Goal: Task Accomplishment & Management: Manage account settings

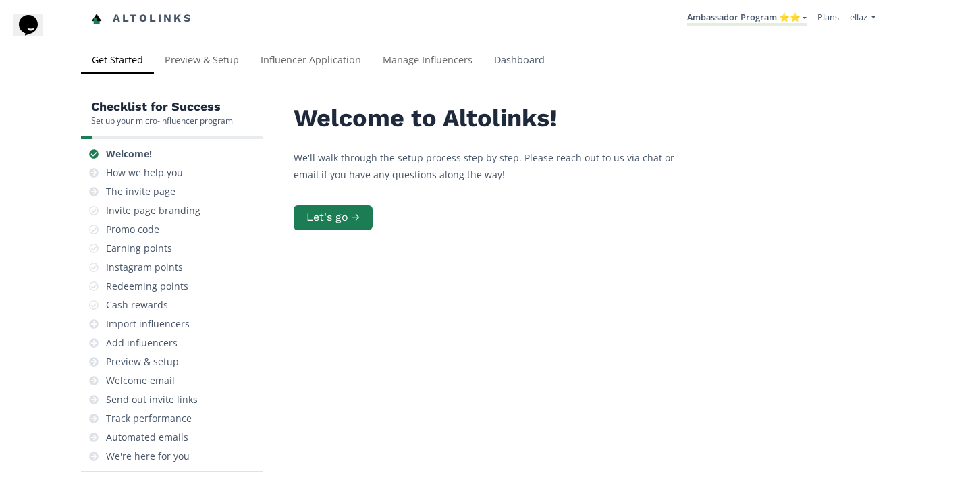
click at [487, 61] on link "Dashboard" at bounding box center [520, 61] width 72 height 27
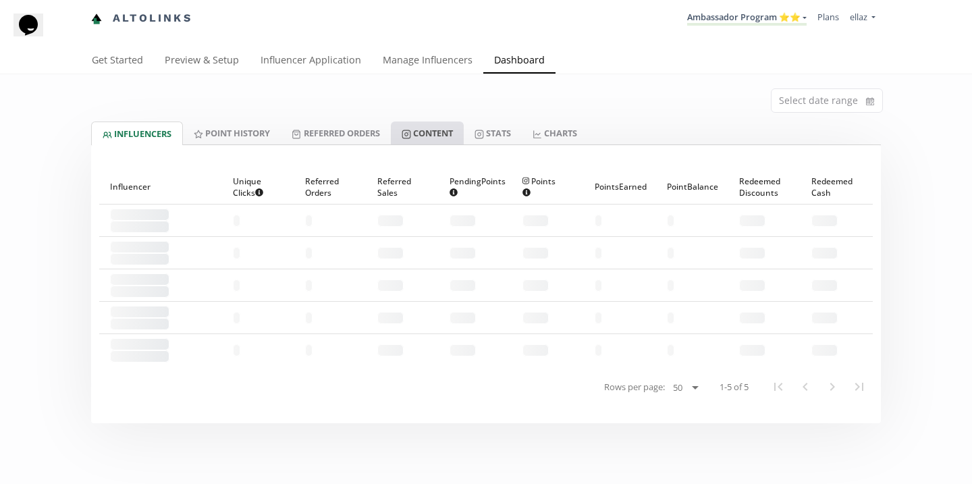
click at [406, 138] on link "Content" at bounding box center [427, 133] width 73 height 23
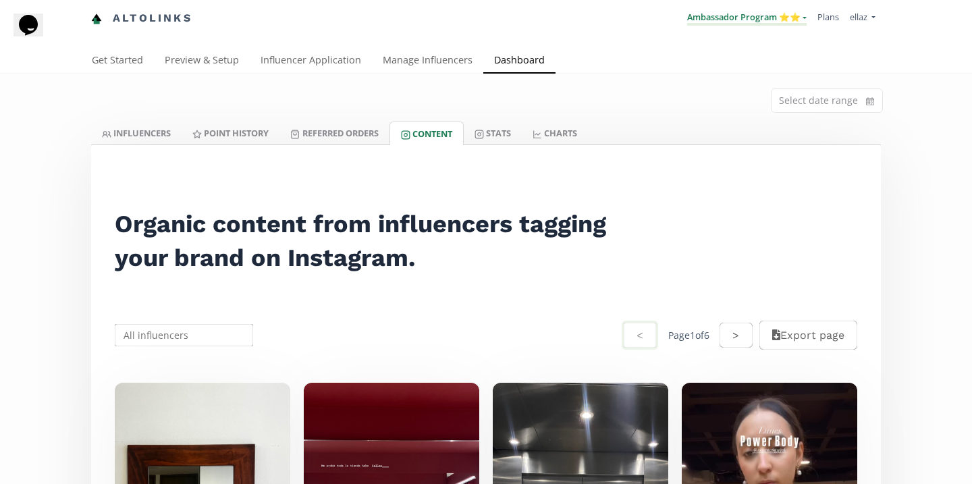
click at [715, 14] on link "Ambassador Program ⭐️⭐️" at bounding box center [747, 18] width 120 height 15
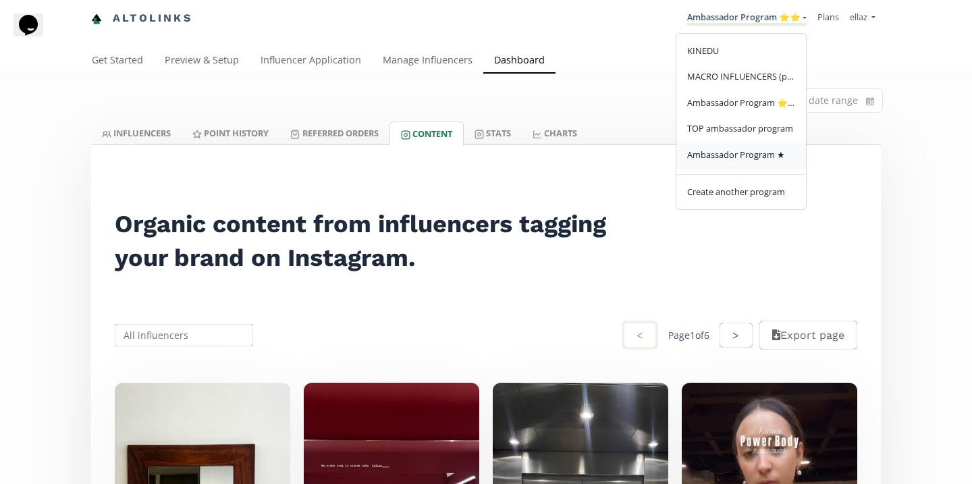
click at [729, 161] on span "Ambassador Program ★" at bounding box center [736, 155] width 98 height 12
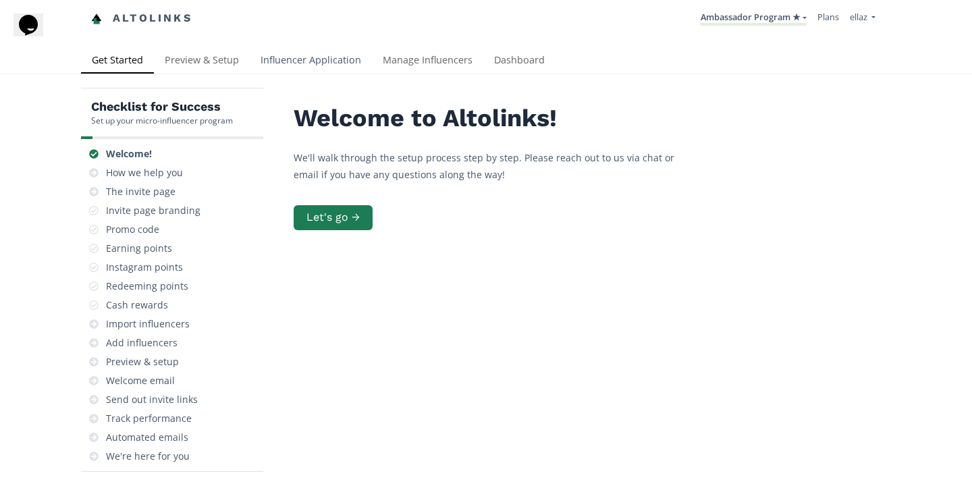
click at [301, 49] on link "Influencer Application" at bounding box center [311, 61] width 122 height 27
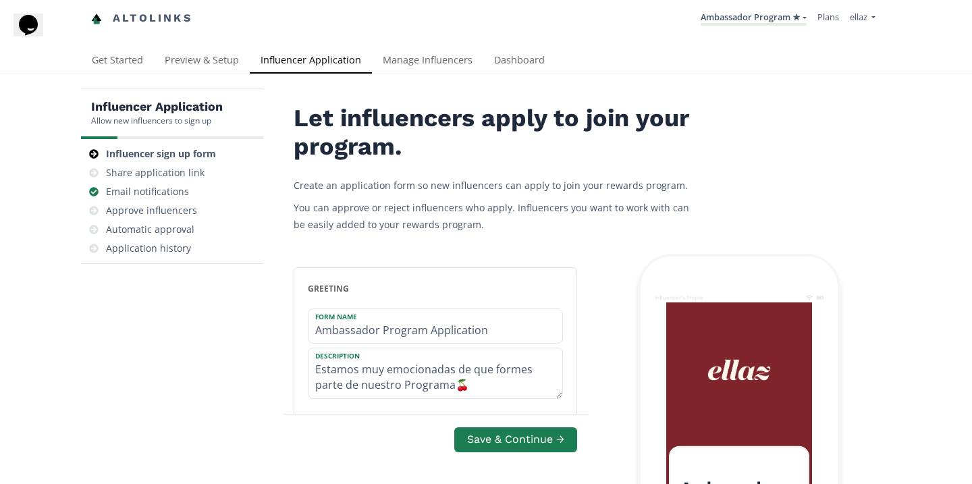
click at [441, 74] on div "Get Started Preview & Setup Influencer Application Manage Influencers Dashboard" at bounding box center [486, 61] width 972 height 27
click at [436, 66] on link "Manage Influencers" at bounding box center [427, 61] width 111 height 27
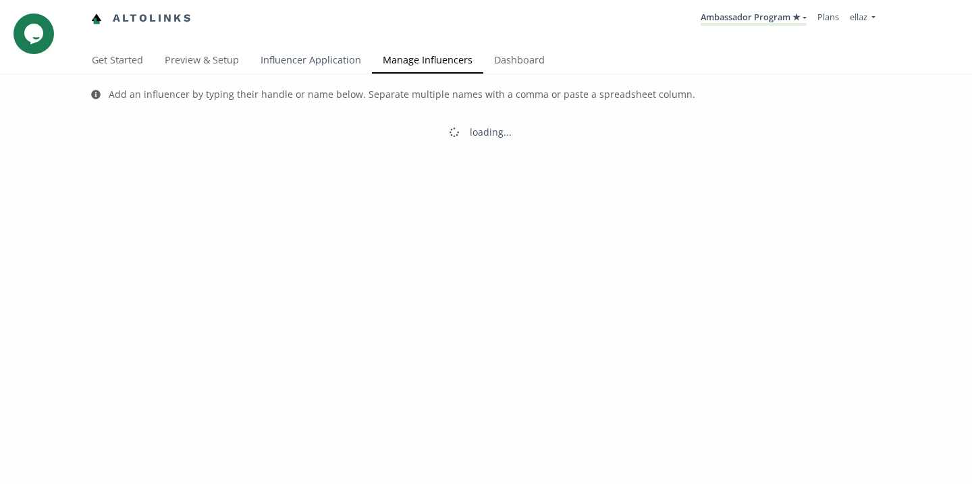
click at [327, 62] on link "Influencer Application" at bounding box center [311, 61] width 122 height 27
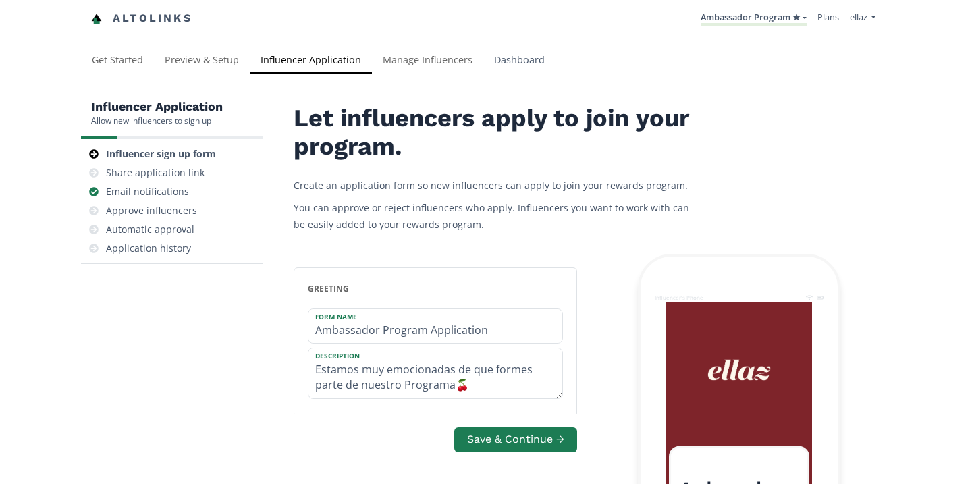
click at [532, 59] on link "Dashboard" at bounding box center [520, 61] width 72 height 27
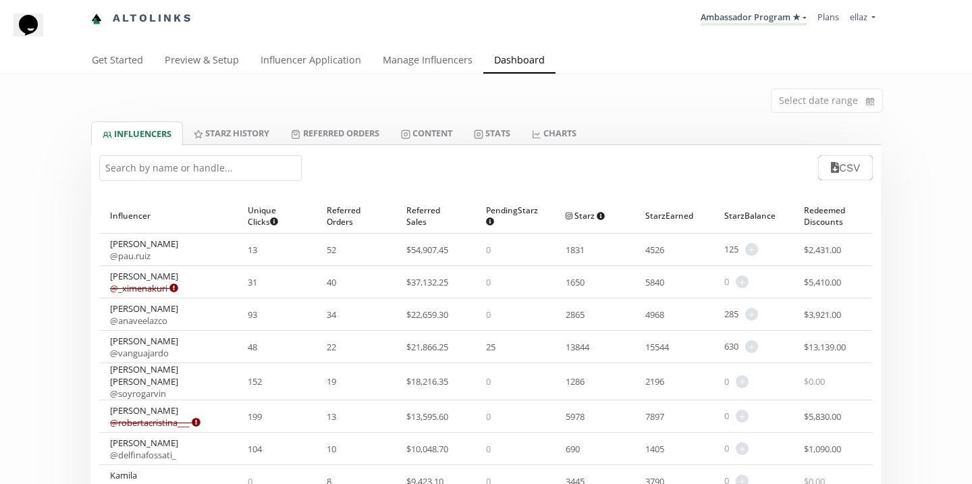
click at [214, 176] on input "text" at bounding box center [200, 168] width 203 height 26
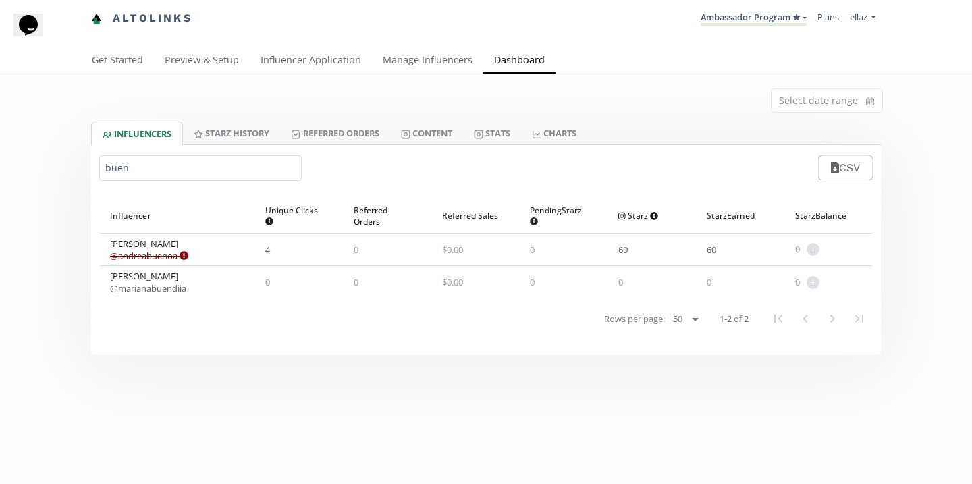
type input "buen"
click at [428, 57] on link "Manage Influencers" at bounding box center [427, 61] width 111 height 27
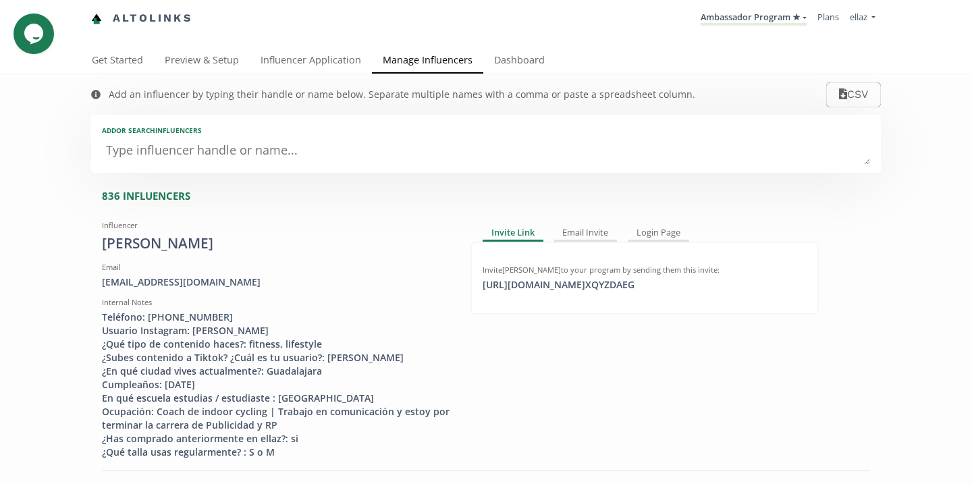
click at [190, 157] on textarea at bounding box center [486, 151] width 769 height 27
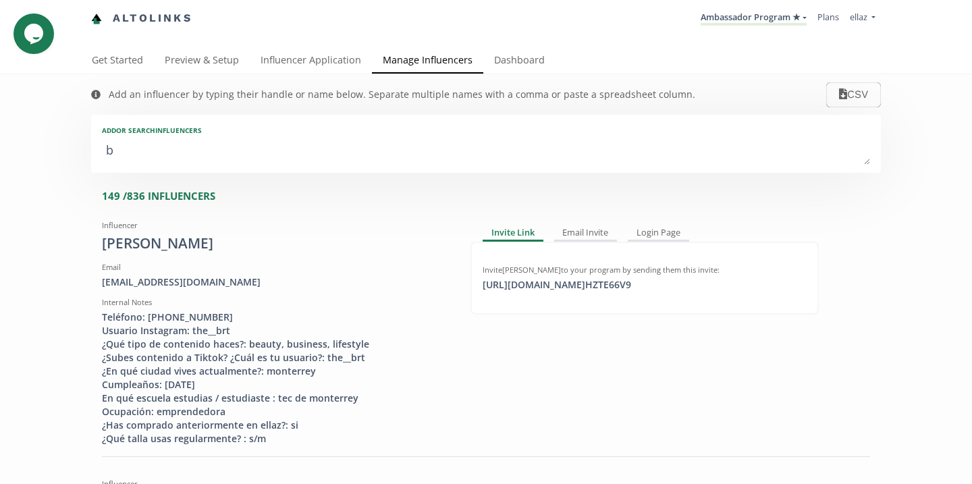
type textarea "be"
type input "be"
type input "BE"
type textarea "ben"
type input "ben"
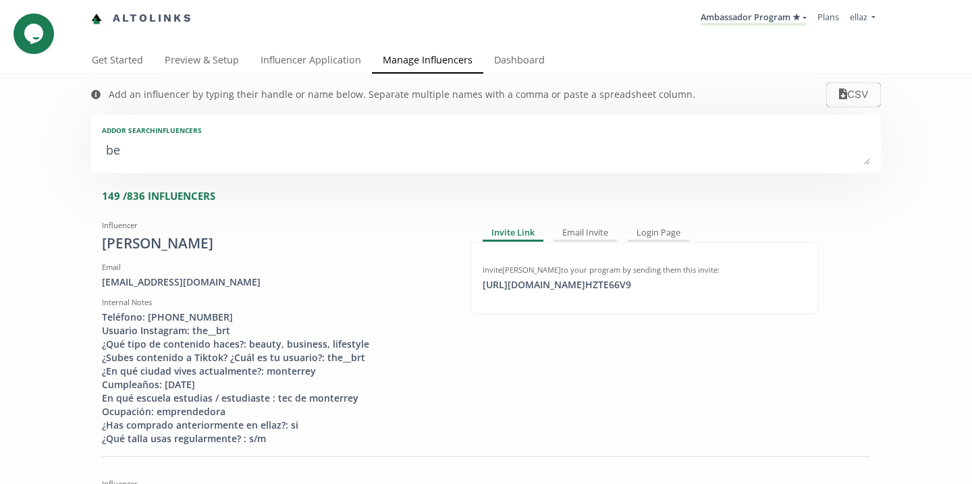
type input "BEN"
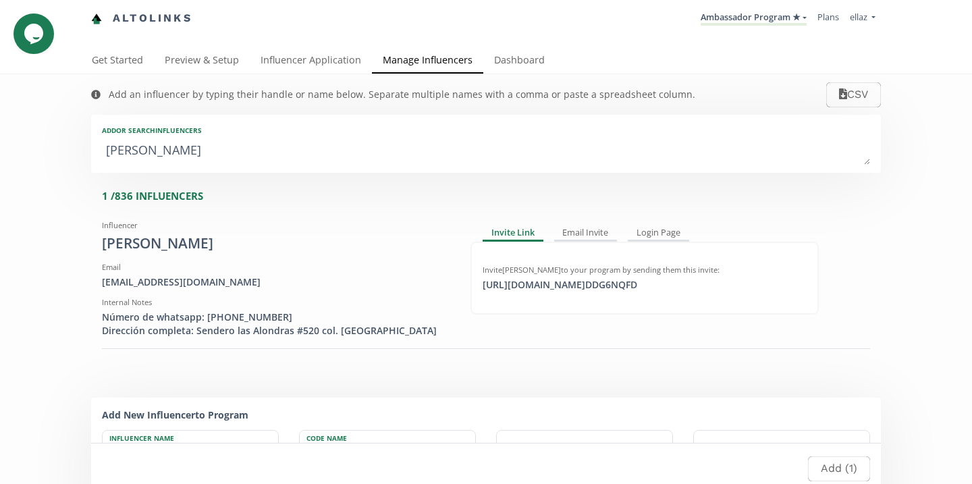
type textarea "be"
type input "be"
type input "BE"
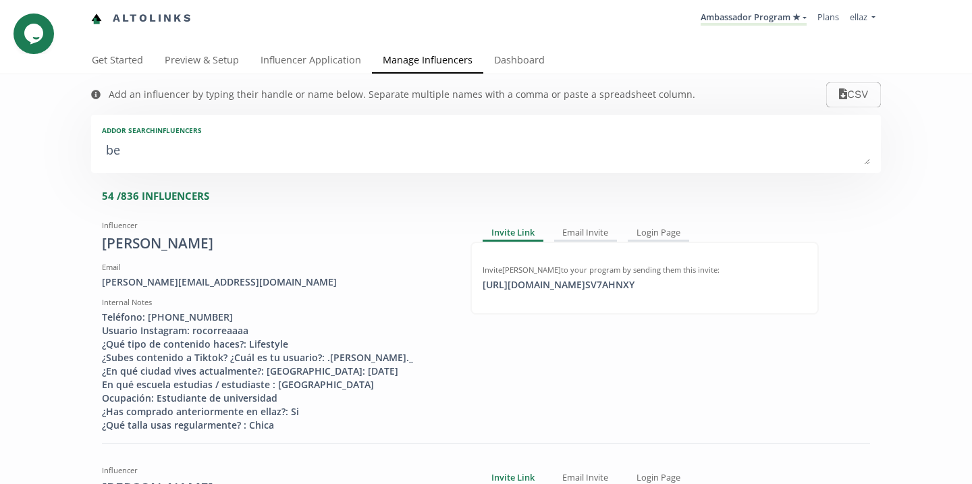
type textarea "b"
type input "b"
type input "B"
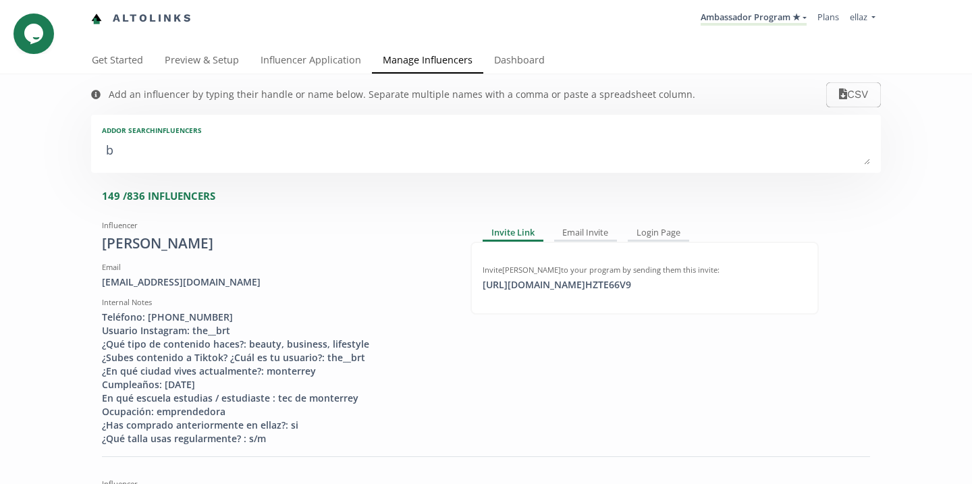
type textarea "bu"
type input "bu"
type input "BU"
type textarea "bue"
type input "bue"
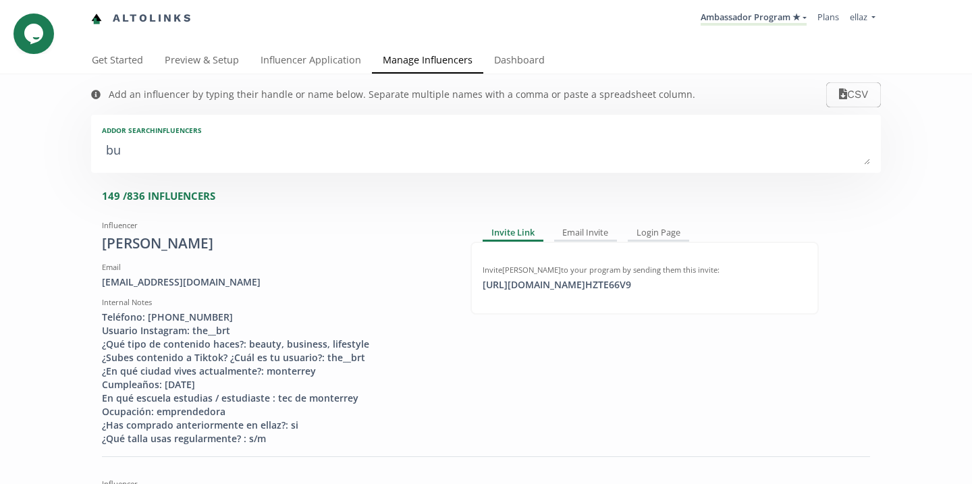
type input "BUE"
type textarea "buen"
type input "buen"
type input "BUEN"
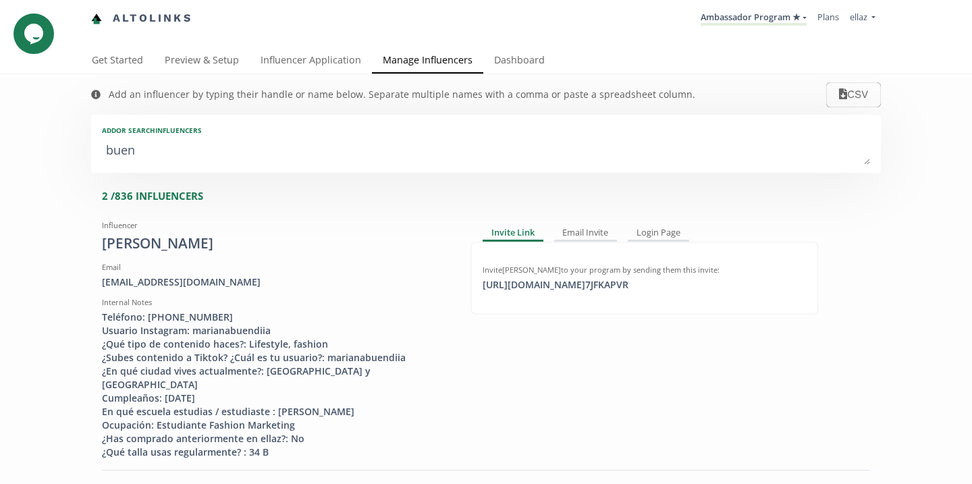
type textarea "buen d"
type input "buen d"
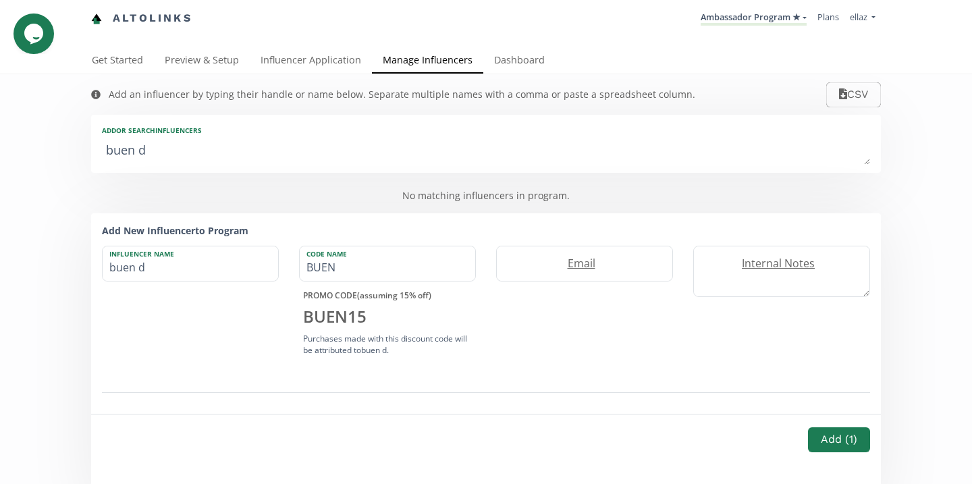
type textarea "buen"
type input "buen"
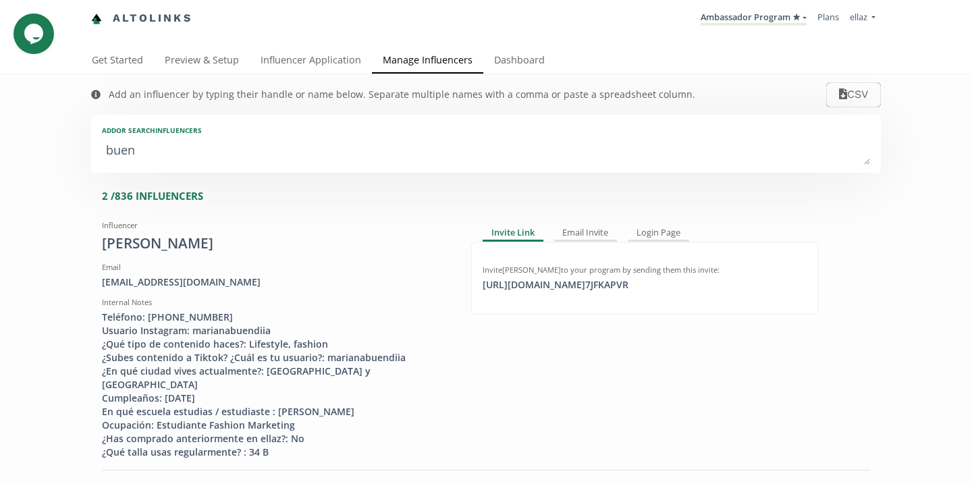
type textarea "bue"
type input "bue"
type input "BUE"
type textarea "bued"
type input "bued"
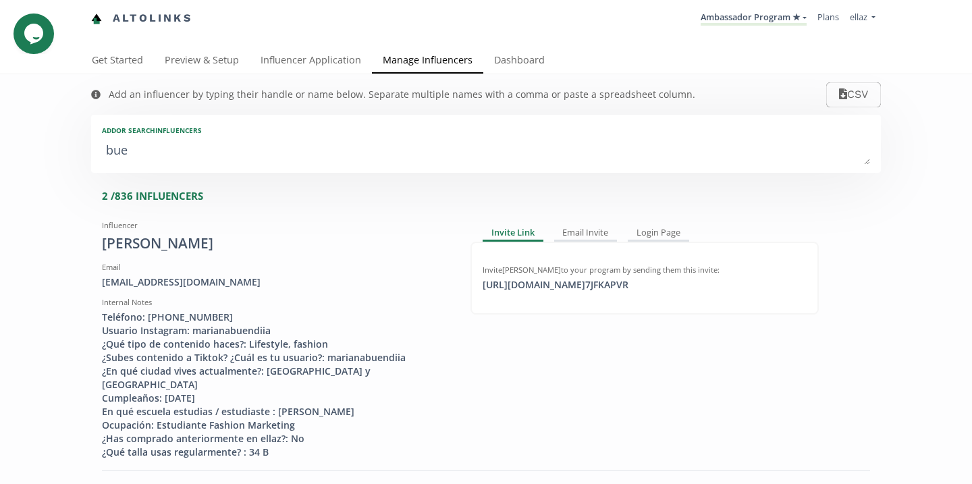
type input "BUED"
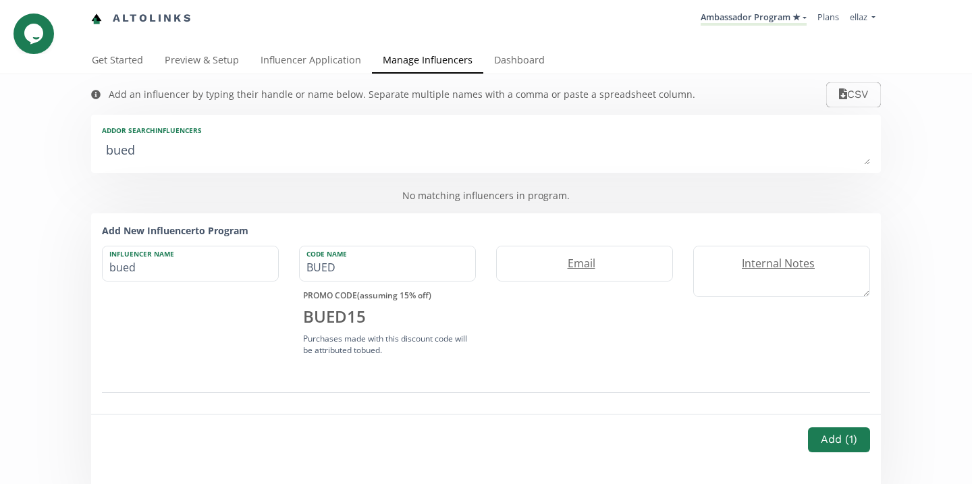
type textarea "bue"
type input "bue"
type input "BUE"
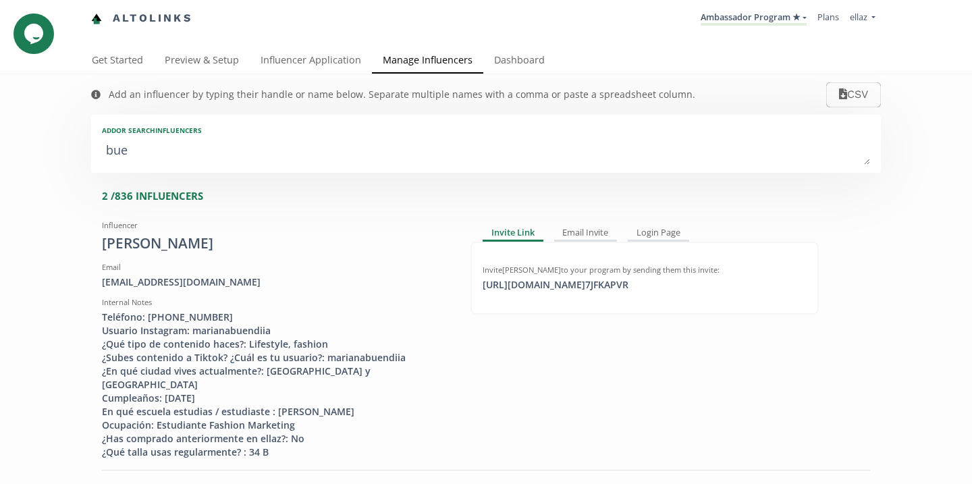
type textarea "bue"
click at [470, 62] on link "Manage Influencers" at bounding box center [427, 61] width 111 height 27
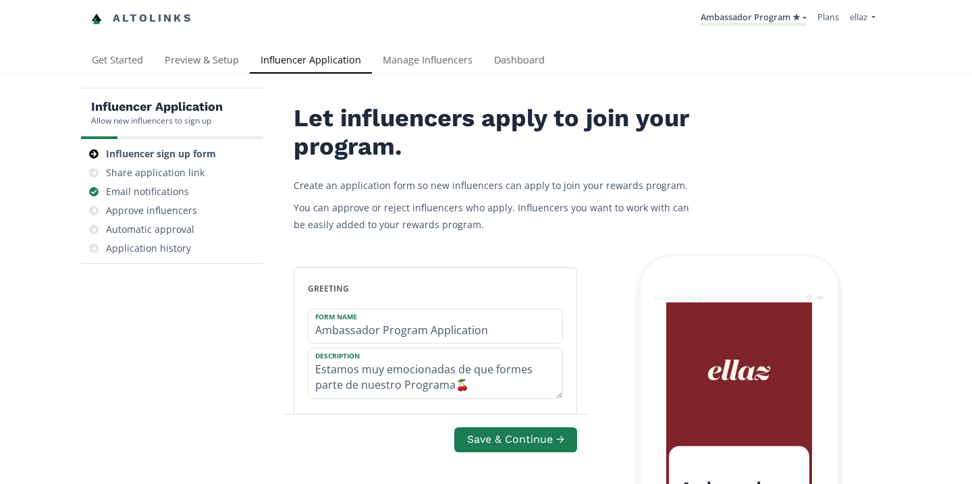
click at [502, 47] on div "Altolinks Ambassador Program ★ [GEOGRAPHIC_DATA] MACRO INFLUENCERS (prog ventas…" at bounding box center [486, 24] width 972 height 48
click at [502, 56] on link "Dashboard" at bounding box center [520, 61] width 72 height 27
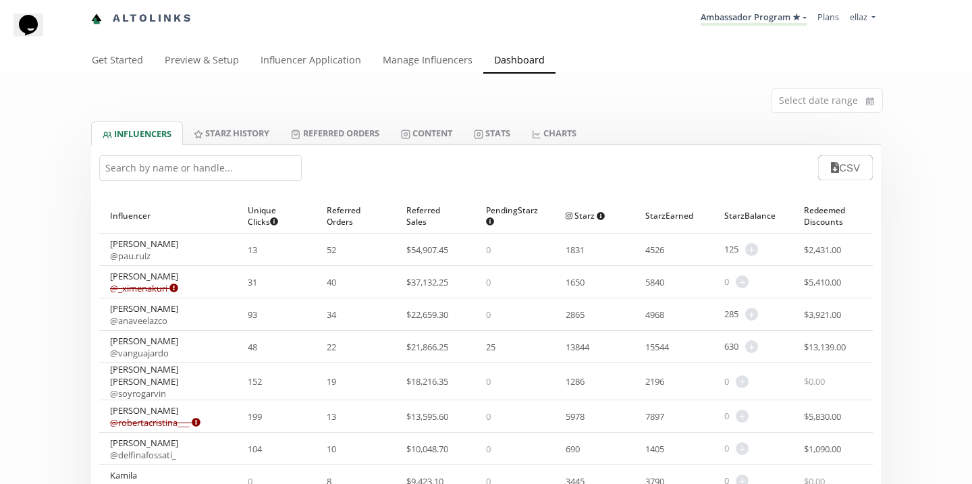
click at [196, 164] on input "text" at bounding box center [200, 168] width 203 height 26
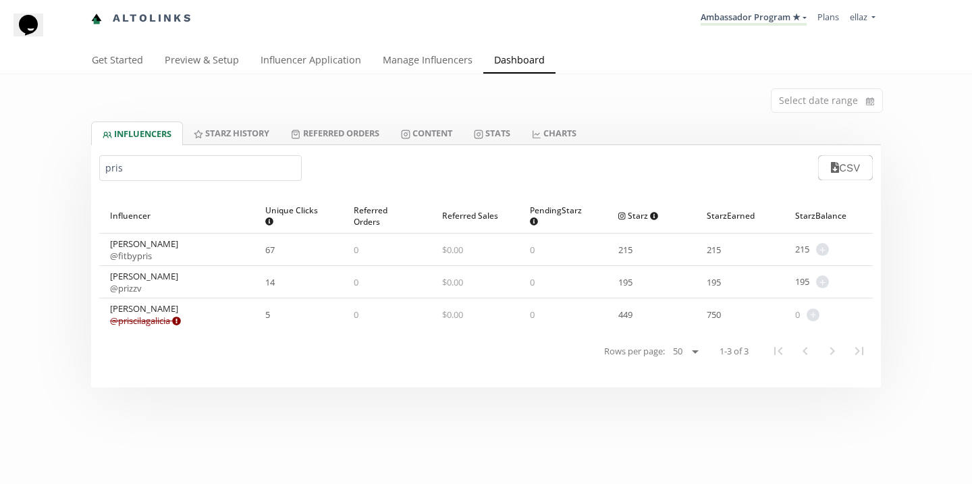
type input "pris"
click at [383, 53] on link "Manage Influencers" at bounding box center [427, 61] width 111 height 27
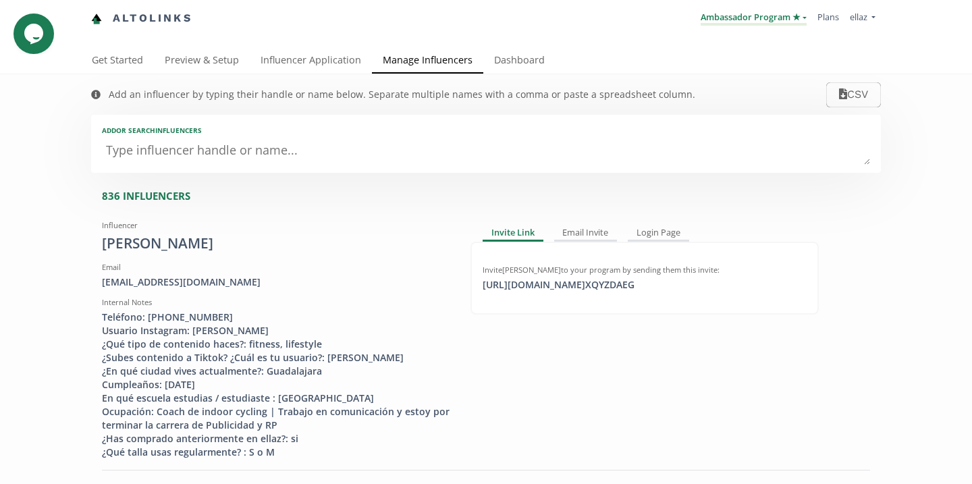
click at [737, 22] on link "Ambassador Program ★" at bounding box center [754, 18] width 106 height 15
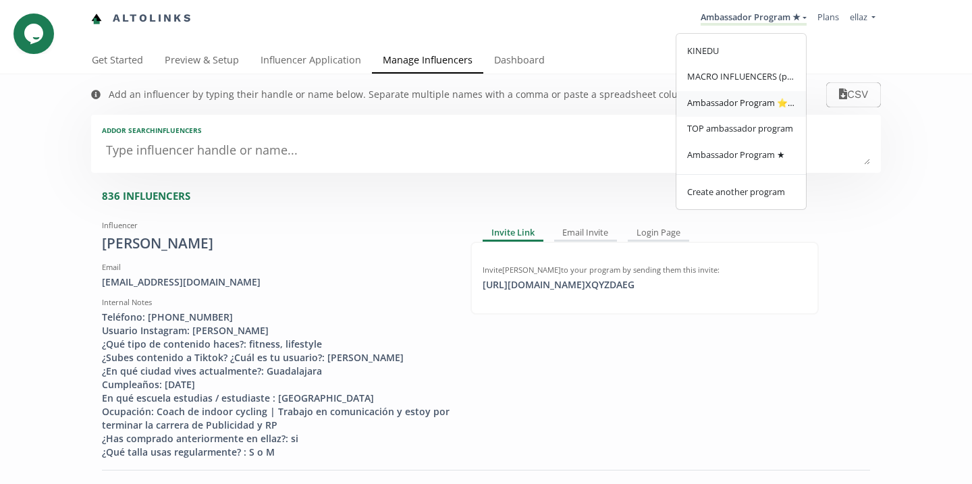
click at [754, 105] on span "Ambassador Program ⭐️⭐️" at bounding box center [741, 103] width 108 height 12
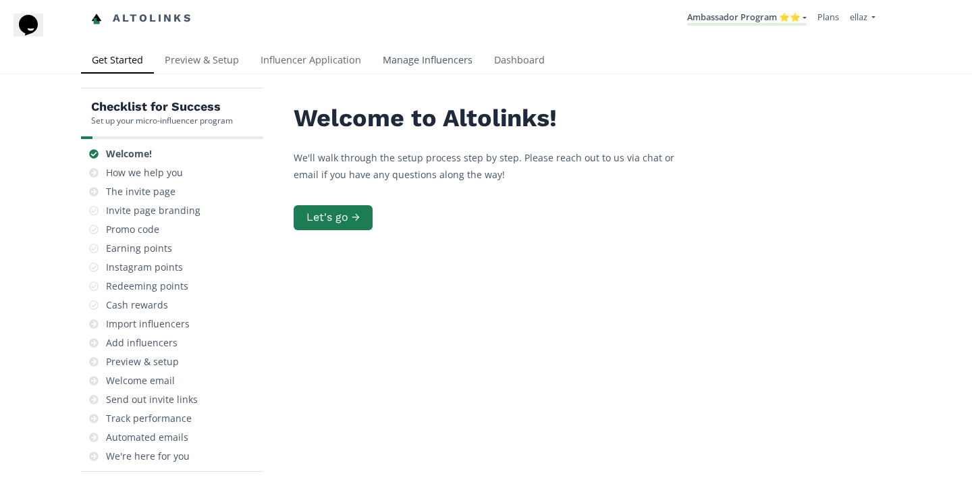
click at [393, 63] on link "Manage Influencers" at bounding box center [427, 61] width 111 height 27
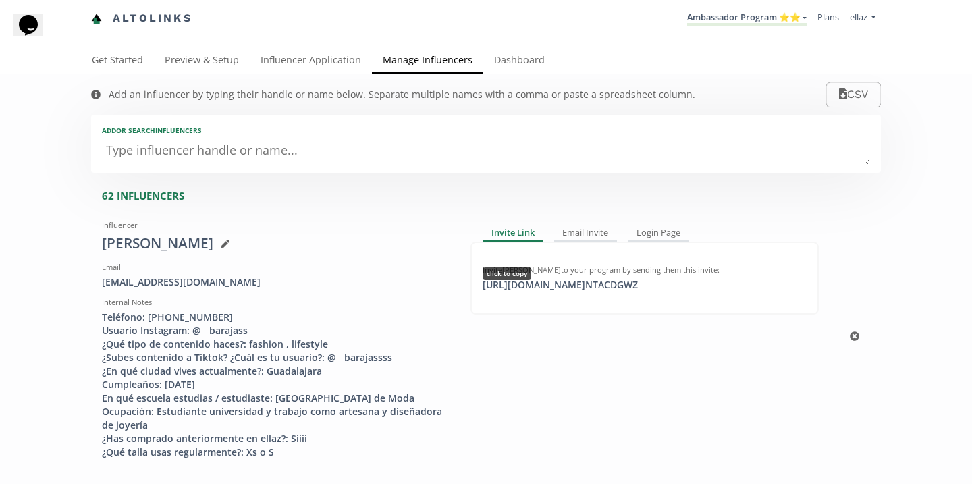
click at [606, 279] on div "https://app.altolinks.com/invite/ NTACDGWZ click to copy" at bounding box center [561, 285] width 172 height 14
click at [496, 70] on link "Dashboard" at bounding box center [520, 61] width 72 height 27
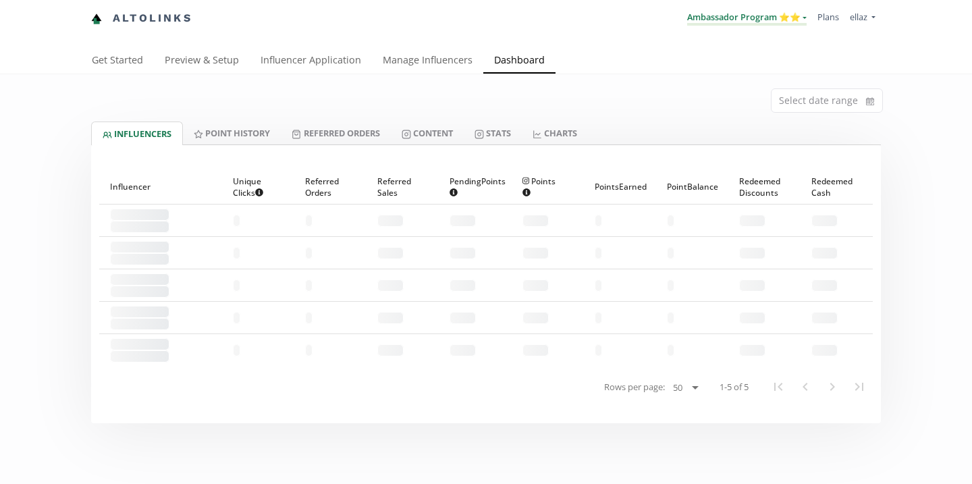
click at [756, 20] on link "Ambassador Program ⭐️⭐️" at bounding box center [747, 18] width 120 height 15
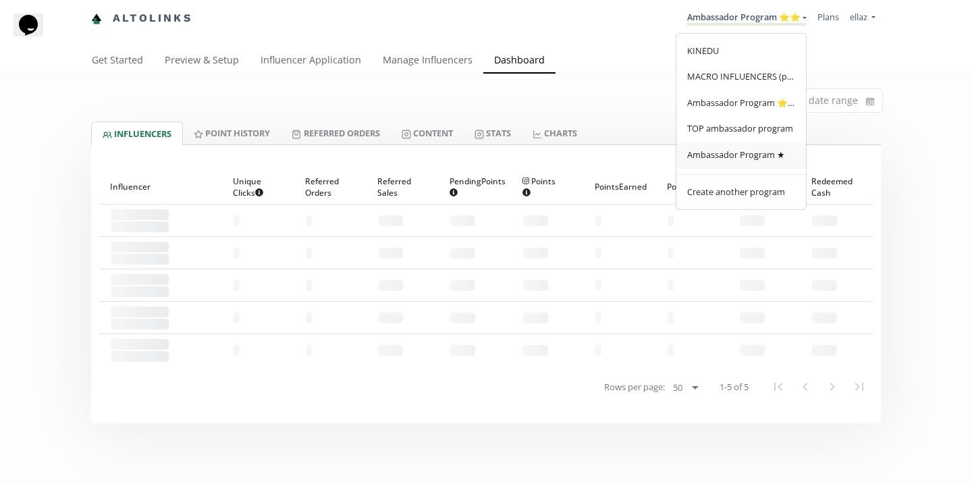
click at [754, 157] on span "Ambassador Program ★" at bounding box center [736, 155] width 98 height 12
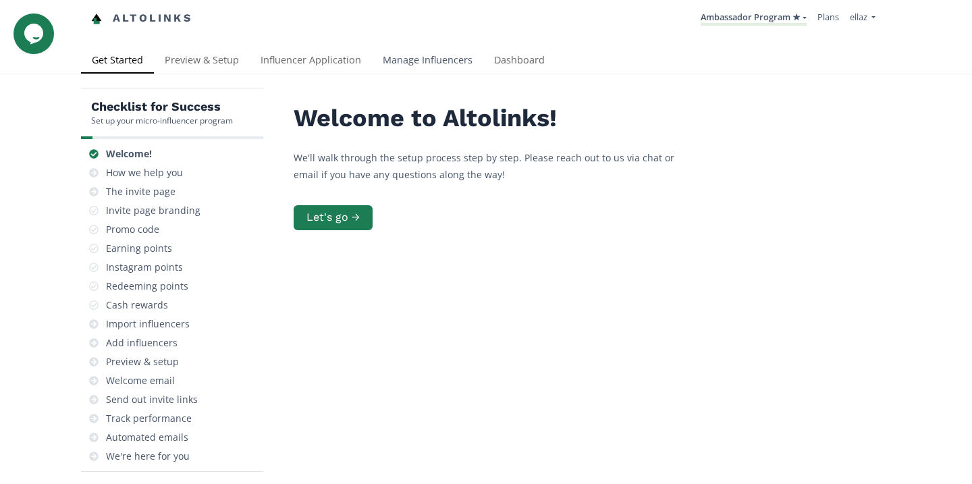
click at [421, 66] on link "Manage Influencers" at bounding box center [427, 61] width 111 height 27
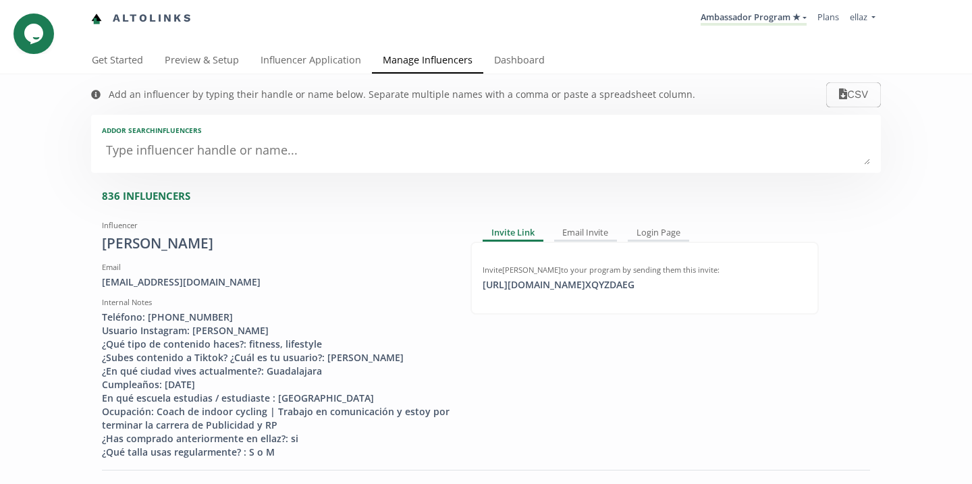
click at [398, 160] on textarea at bounding box center [486, 151] width 769 height 27
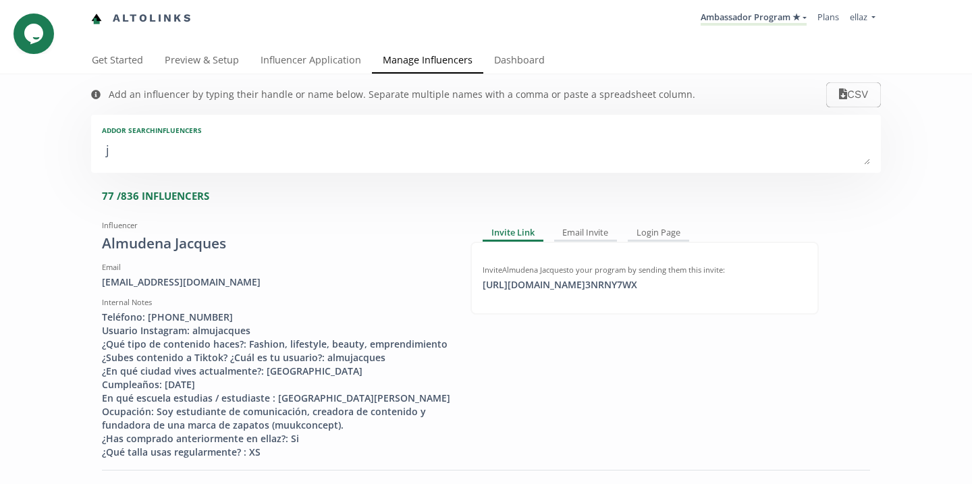
type textarea "ji"
type input "ji"
type input "JI"
type textarea "[PERSON_NAME]"
type input "[PERSON_NAME]"
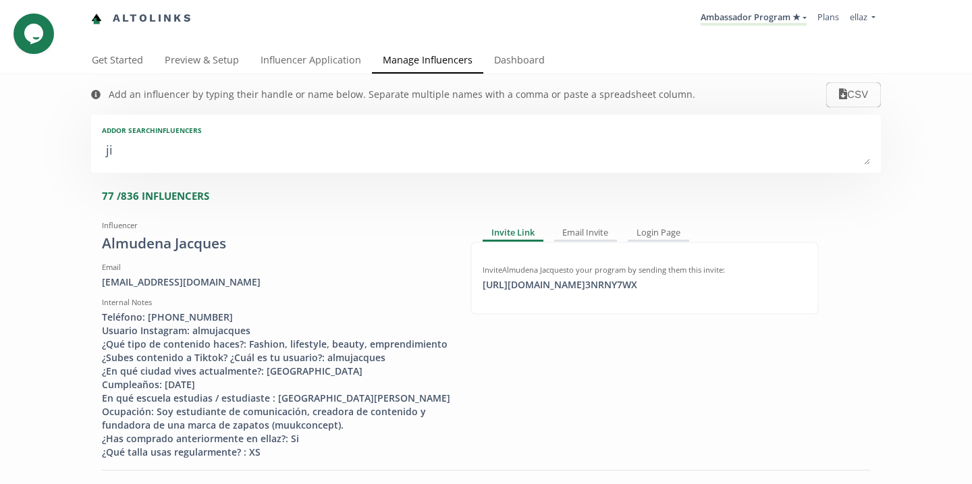
type input "JIM"
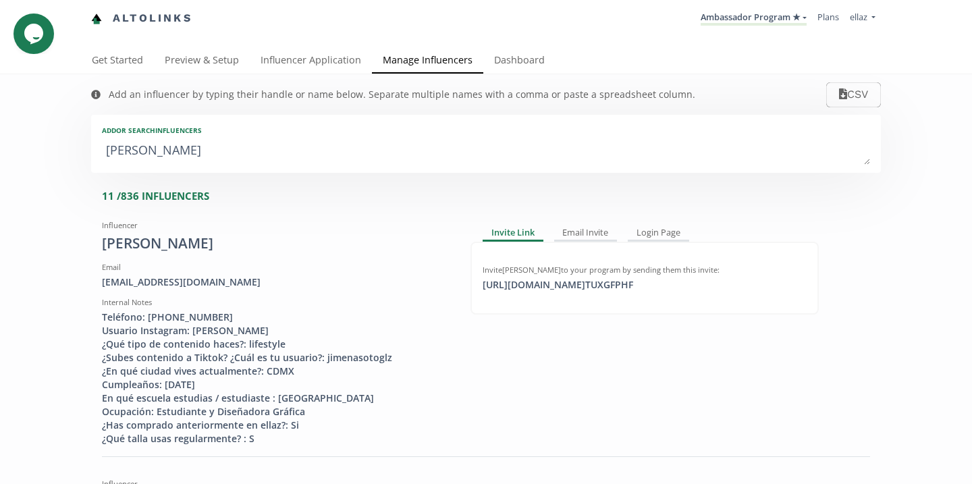
type textarea "jime"
type input "jime"
type input "JIME"
type textarea "jimen"
type input "jimen"
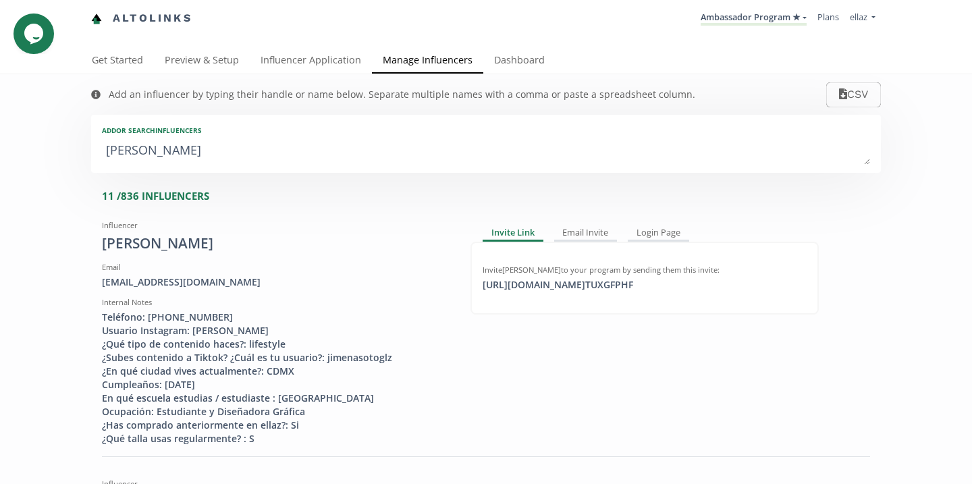
type input "JIMEN"
type textarea "jimena"
type input "jimena"
type input "JIMENA"
type textarea "jimena g"
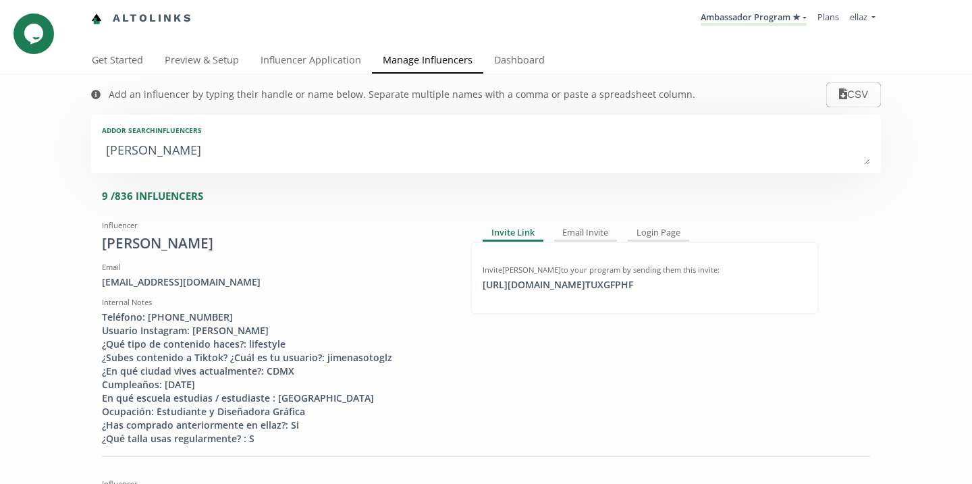
type input "jimena g"
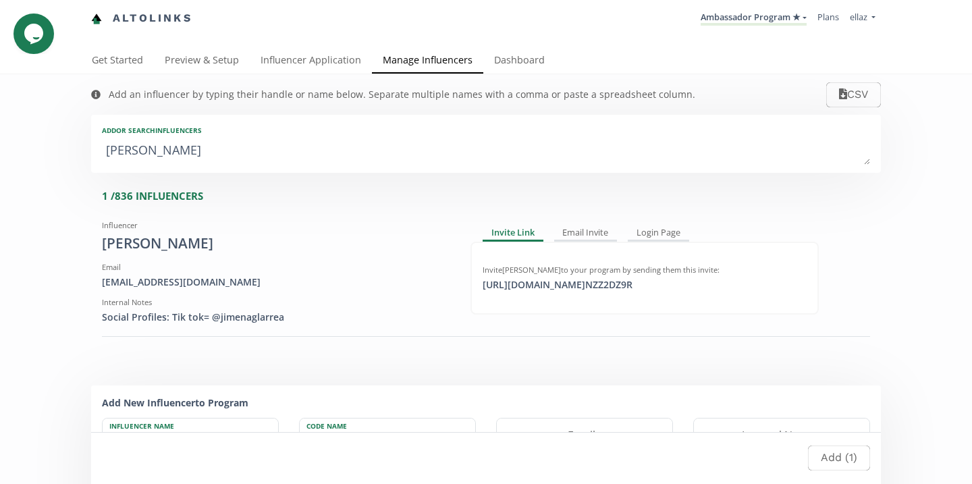
type textarea "jimena ga"
type input "jimena ga"
type textarea "jimena ga"
click at [533, 59] on link "Dashboard" at bounding box center [520, 61] width 72 height 27
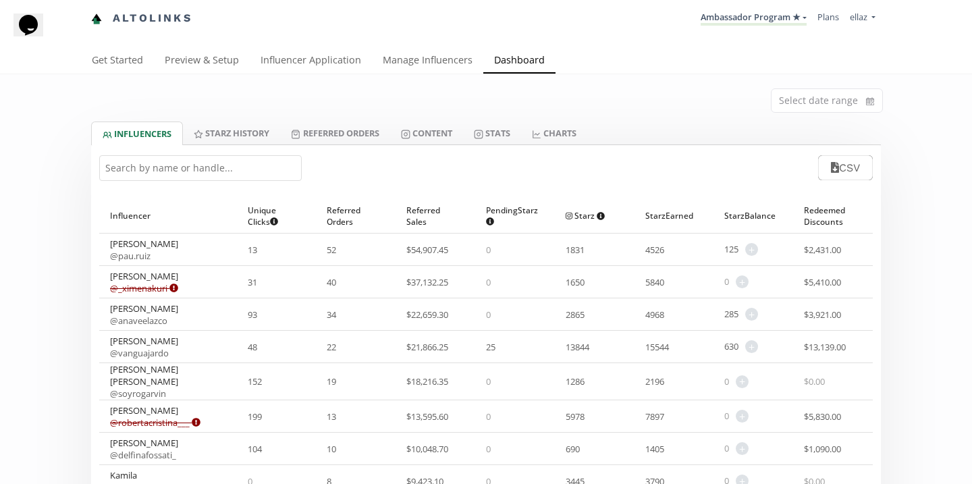
click at [196, 170] on input "text" at bounding box center [200, 168] width 203 height 26
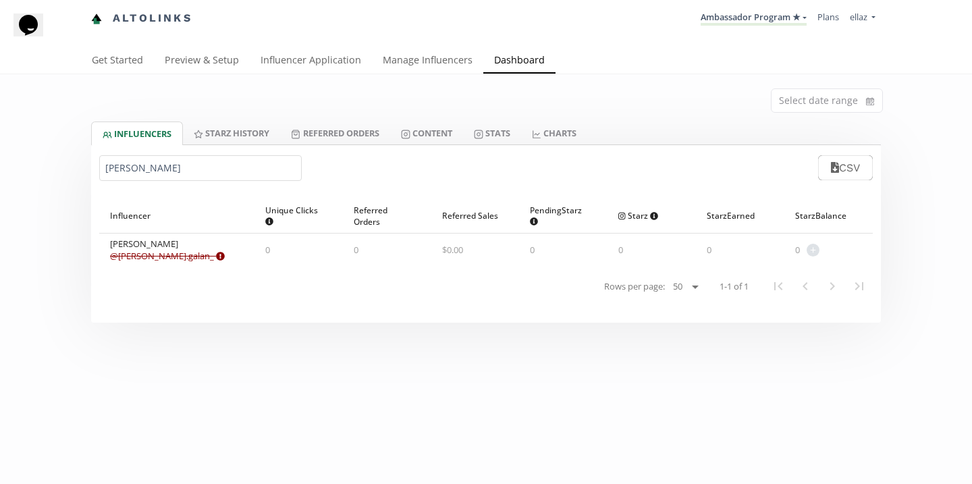
click at [214, 159] on input "[PERSON_NAME]" at bounding box center [200, 168] width 203 height 26
click at [214, 159] on input "jimena g" at bounding box center [200, 168] width 203 height 26
click at [264, 170] on input "fatim" at bounding box center [200, 168] width 203 height 26
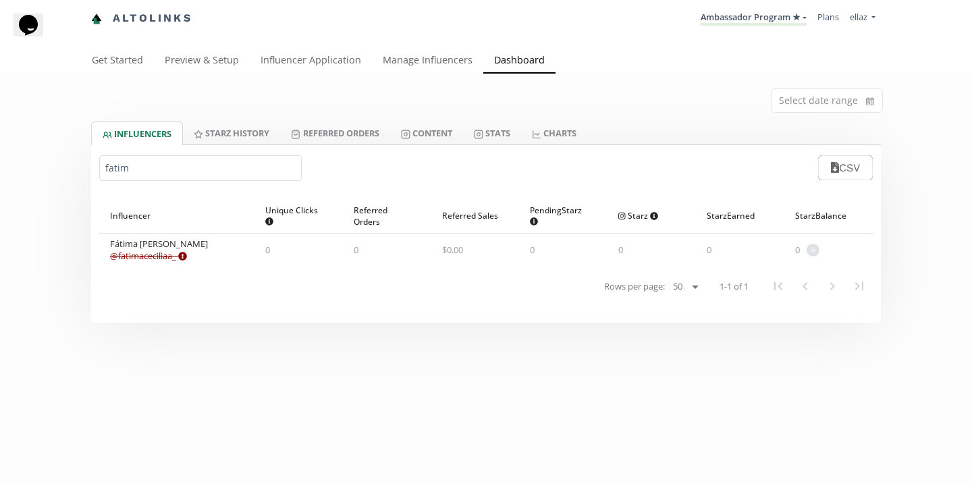
click at [264, 170] on input "fatim" at bounding box center [200, 168] width 203 height 26
type input "c"
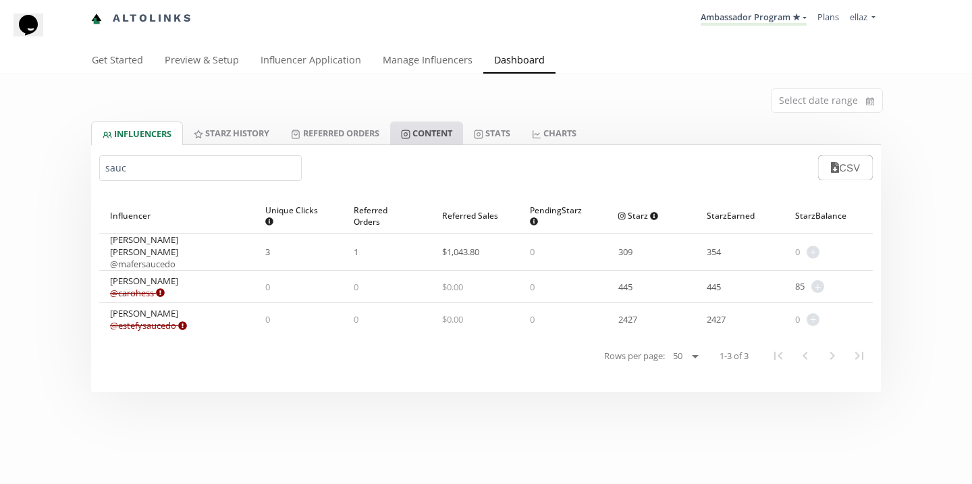
type input "sauc"
click at [438, 130] on link "Content" at bounding box center [426, 133] width 73 height 23
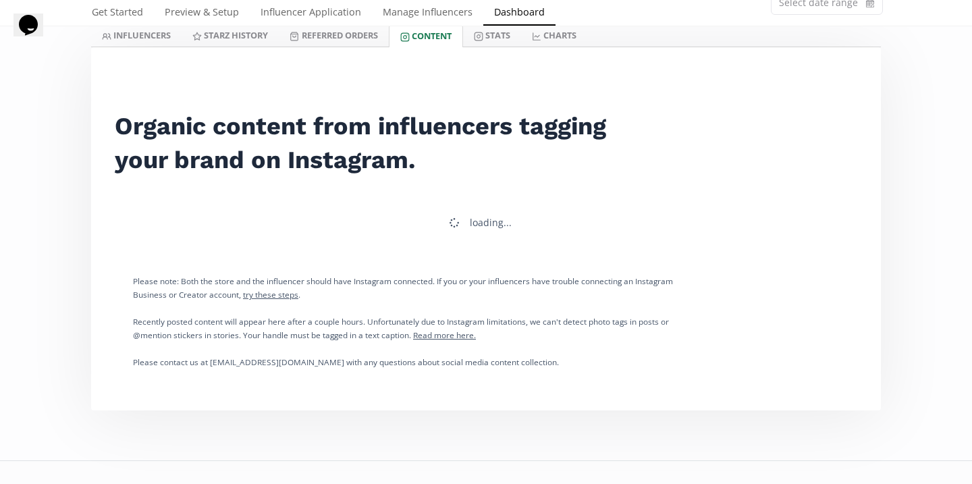
scroll to position [120, 0]
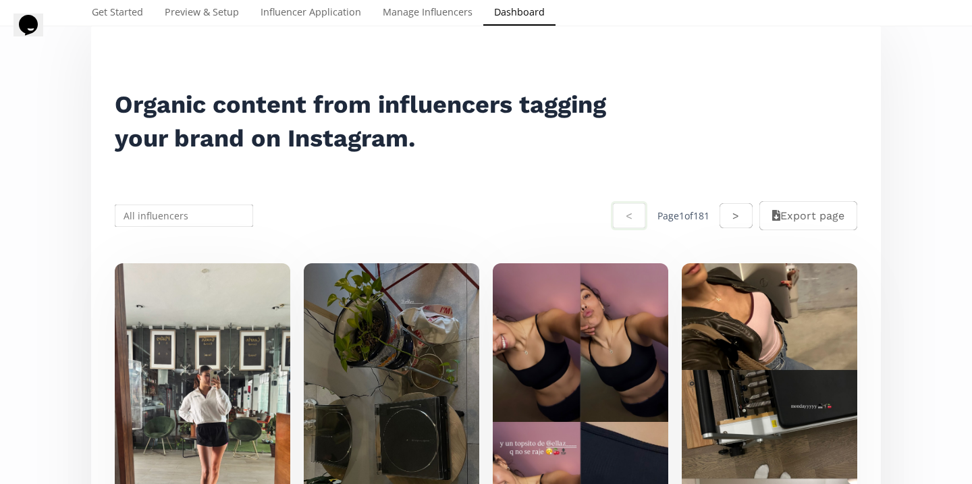
click at [170, 215] on input "text" at bounding box center [184, 216] width 142 height 26
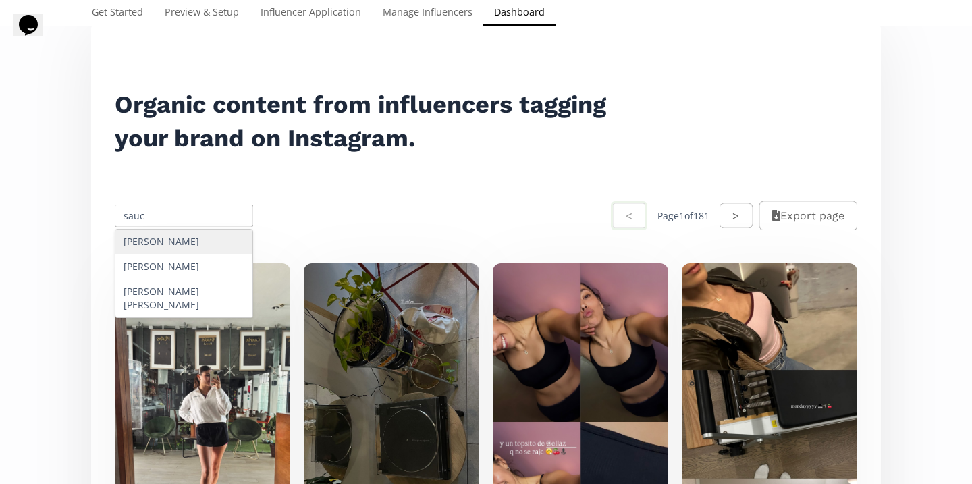
click at [190, 242] on div "Carolina Saucedo" at bounding box center [183, 242] width 137 height 25
type input "Carolina Saucedo"
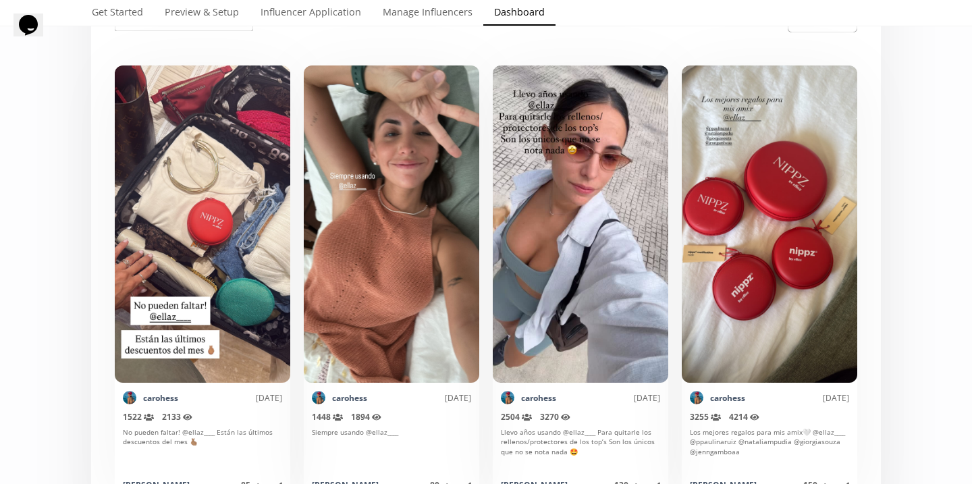
scroll to position [0, 0]
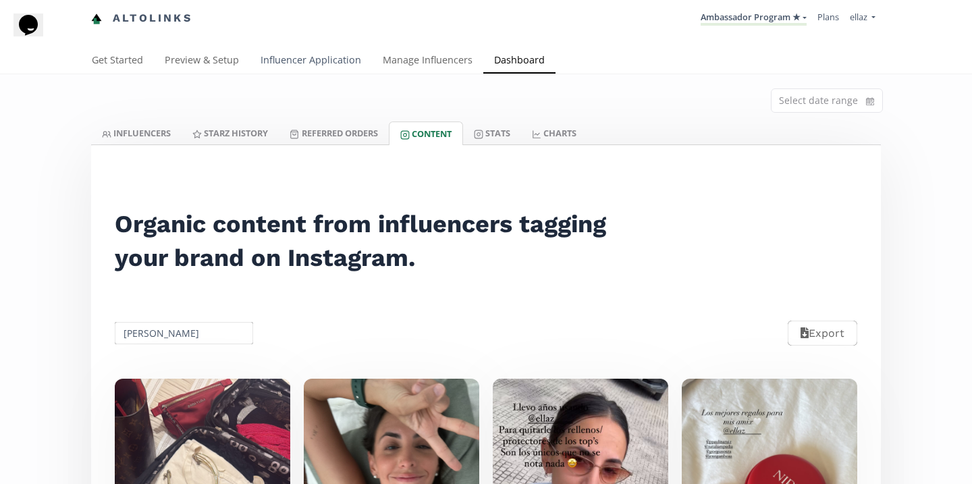
click at [336, 53] on link "Influencer Application" at bounding box center [311, 61] width 122 height 27
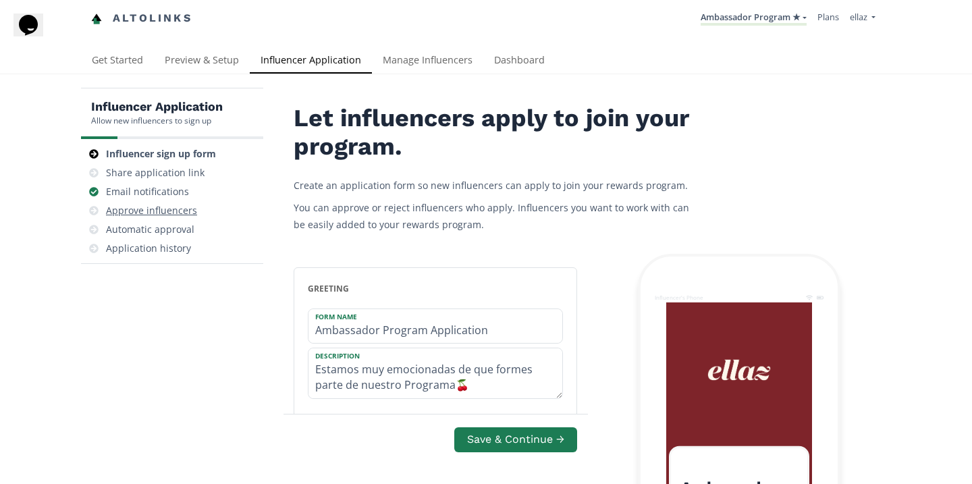
click at [198, 209] on div "Approve influencers" at bounding box center [172, 210] width 172 height 19
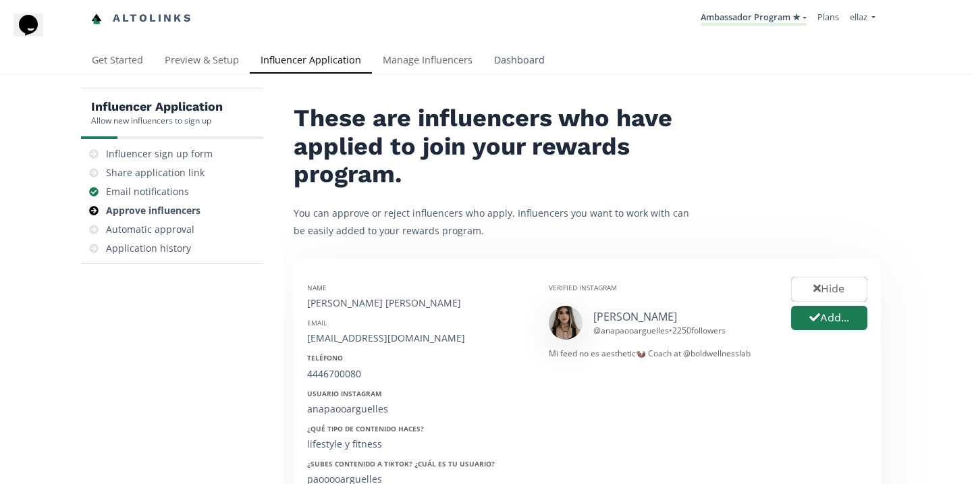
click at [515, 66] on link "Dashboard" at bounding box center [520, 61] width 72 height 27
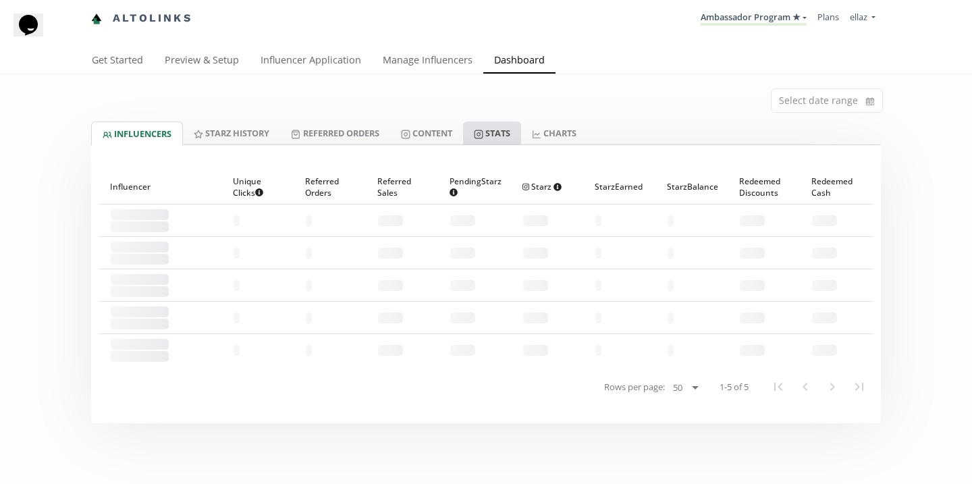
click at [496, 134] on link "Stats" at bounding box center [492, 133] width 58 height 23
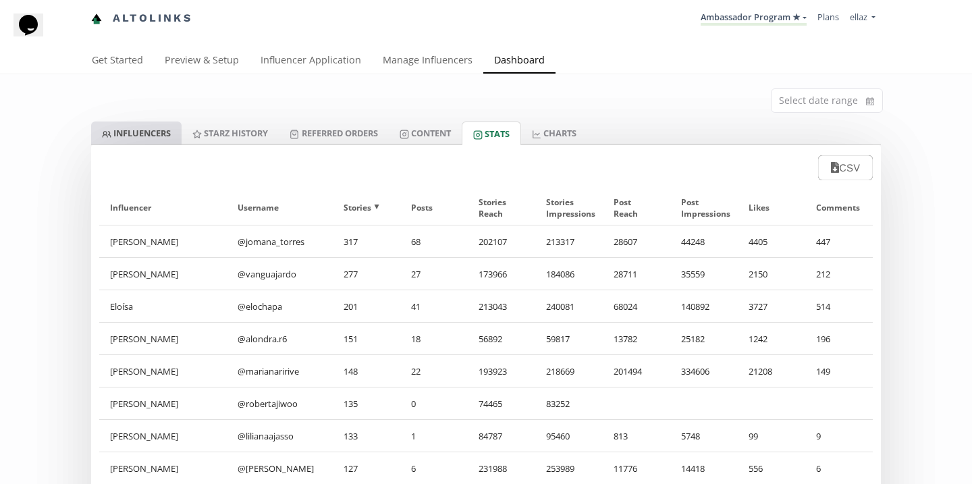
click at [155, 132] on link "INFLUENCERS" at bounding box center [136, 133] width 90 height 23
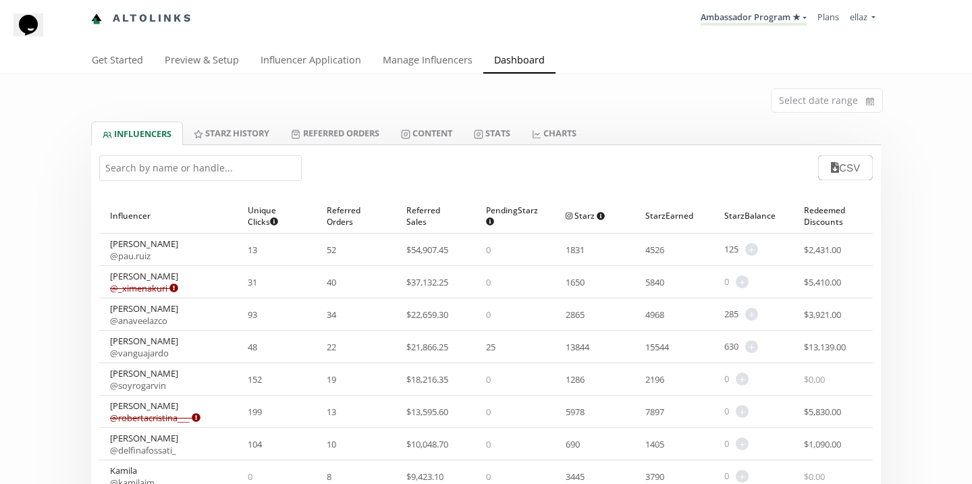
click at [242, 169] on input "text" at bounding box center [200, 168] width 203 height 26
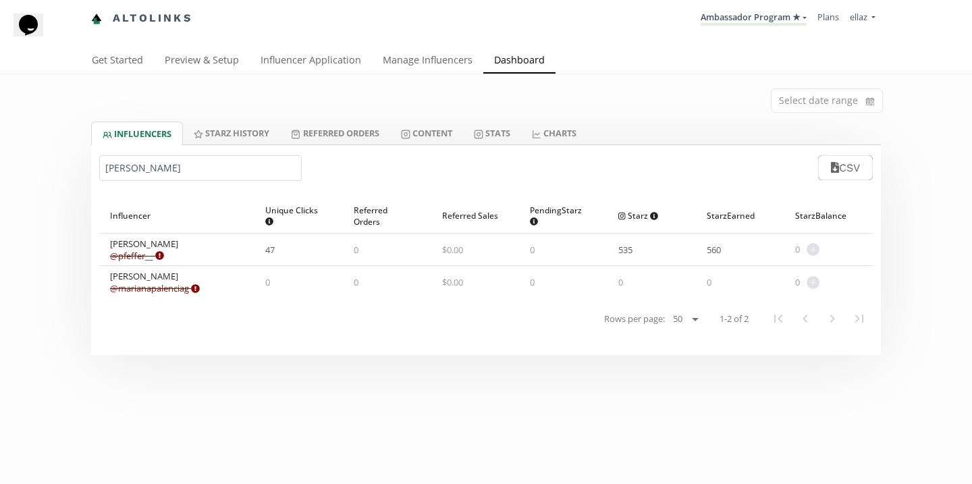
click at [232, 158] on input "mariana p" at bounding box center [200, 168] width 203 height 26
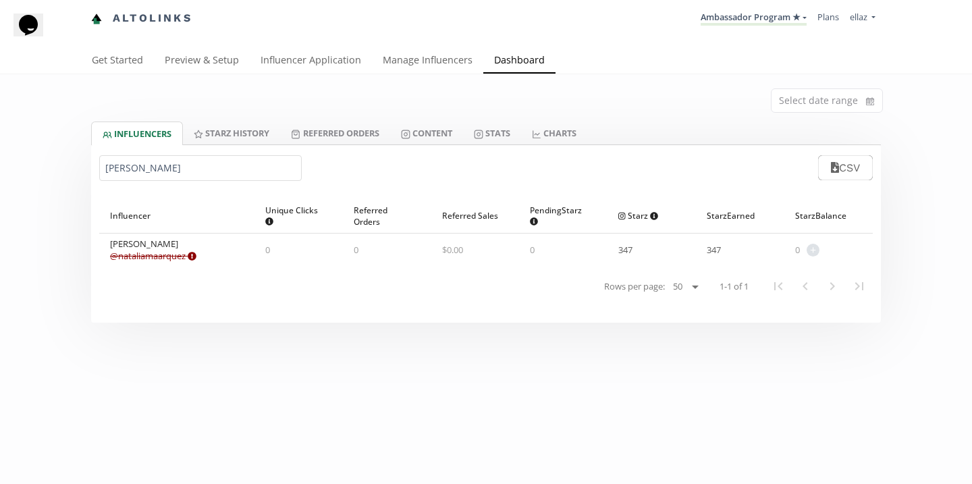
click at [178, 254] on link "@ nataliamaarquez Expired or disconnected. Please ask influencer to reconnect." at bounding box center [153, 256] width 86 height 12
click at [203, 157] on input "natalia ma" at bounding box center [200, 168] width 203 height 26
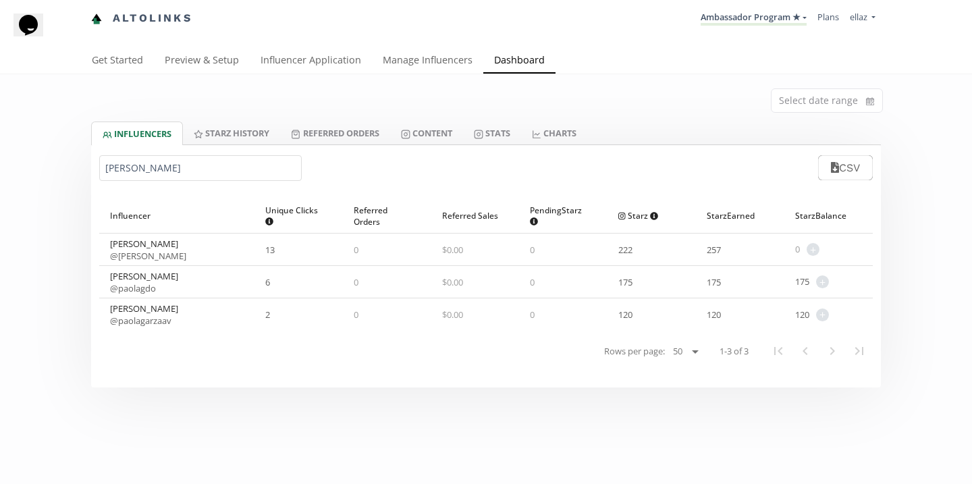
click at [180, 174] on input "paola g" at bounding box center [200, 168] width 203 height 26
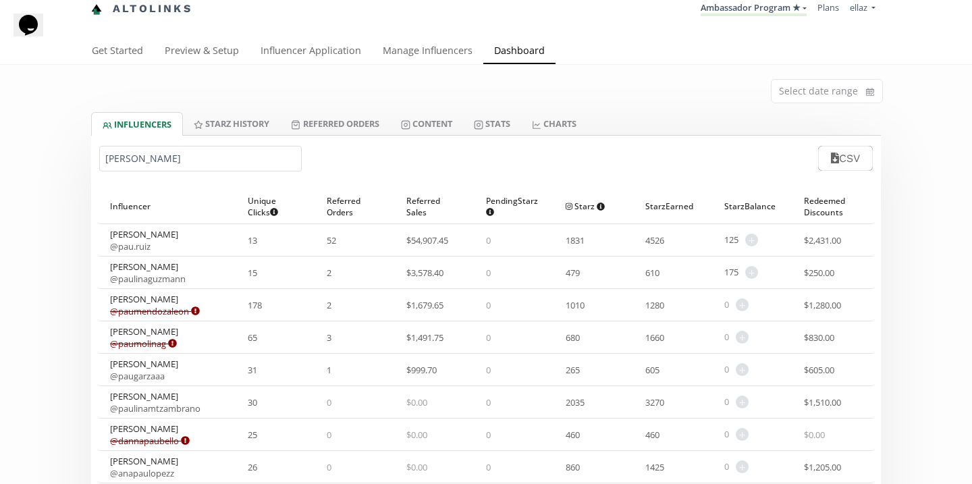
scroll to position [10, 0]
click at [165, 155] on input "paulina" at bounding box center [200, 158] width 203 height 26
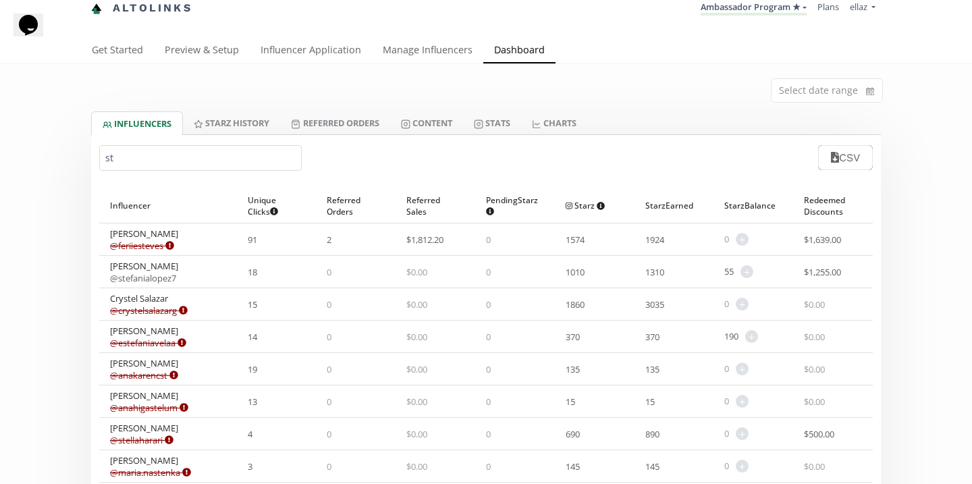
type input "s"
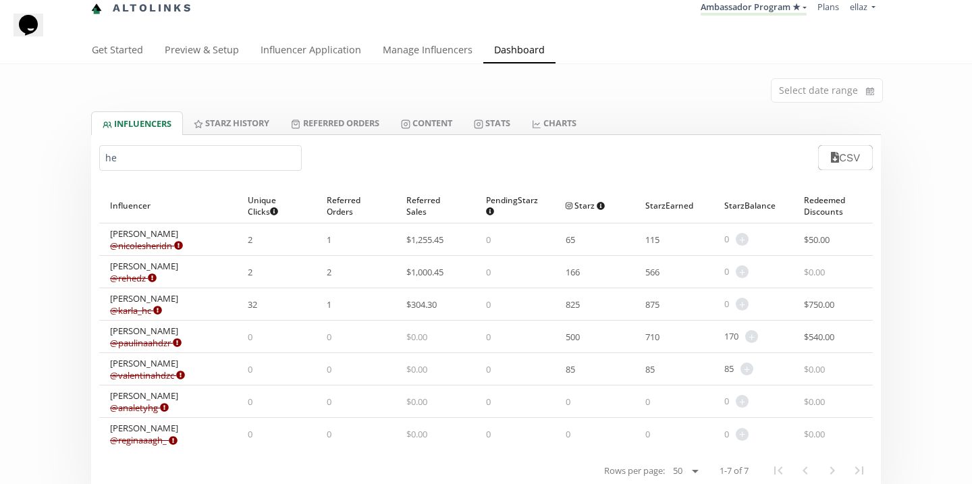
type input "h"
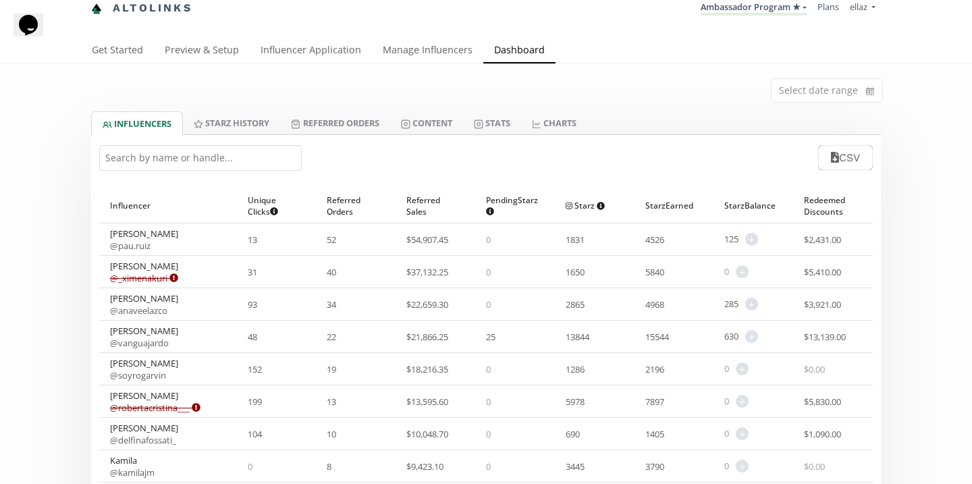
paste input "Sofia Mendivil"
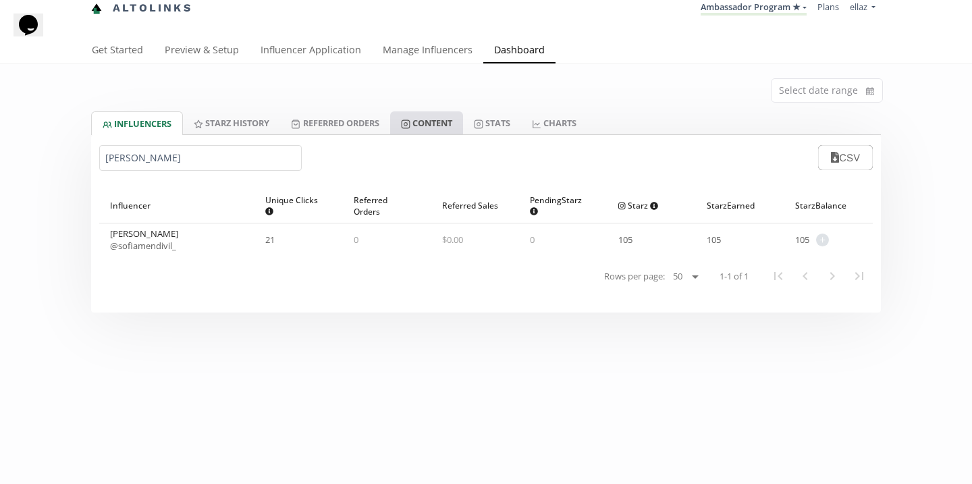
type input "Sofia Mendivil"
click at [457, 124] on link "Content" at bounding box center [426, 122] width 73 height 23
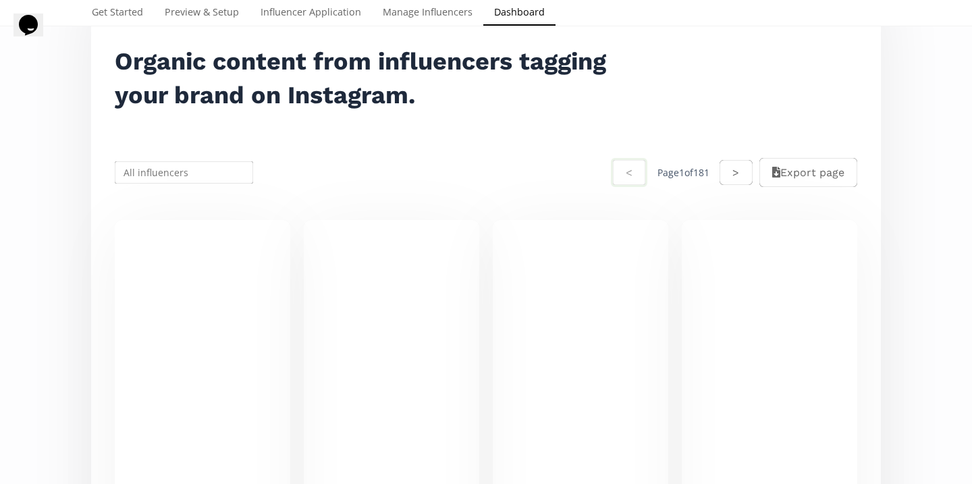
scroll to position [149, 0]
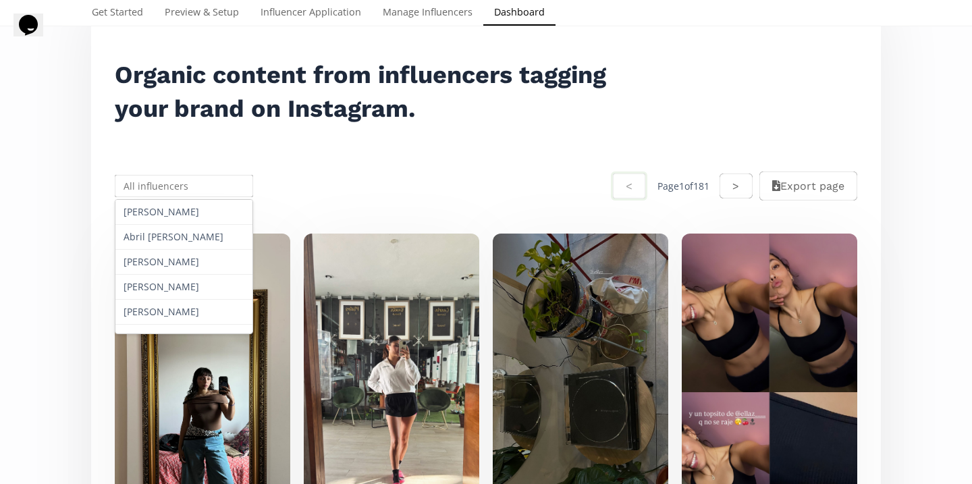
click at [174, 181] on input "text" at bounding box center [184, 186] width 142 height 26
paste input "Sofia Mendivil"
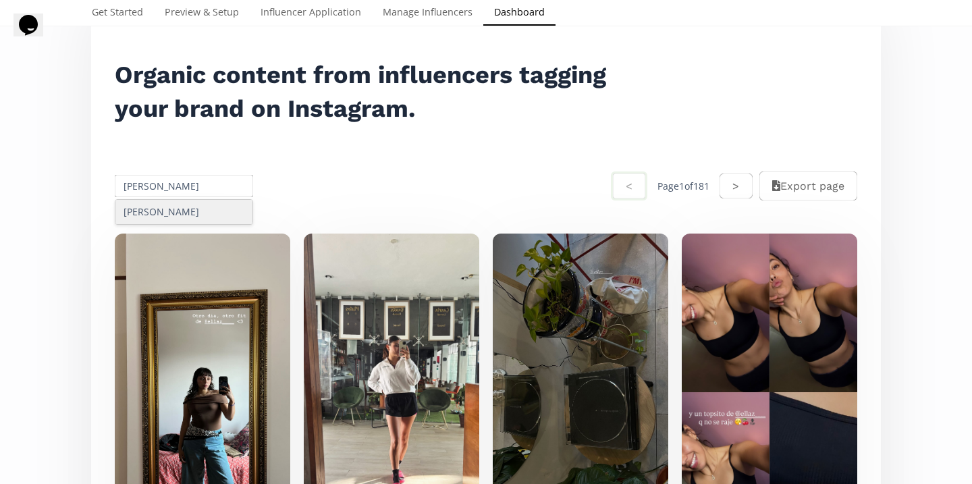
click at [180, 215] on div "Sofia Mendivil" at bounding box center [183, 212] width 137 height 24
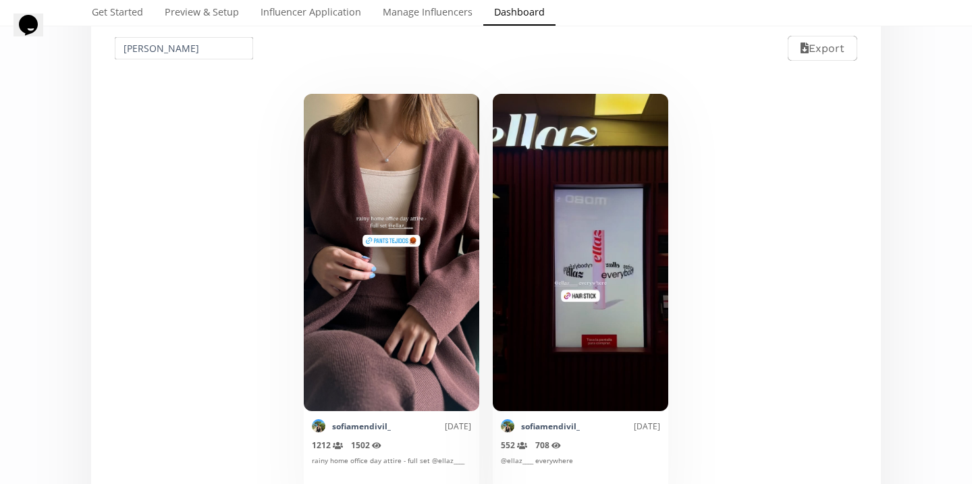
scroll to position [288, 0]
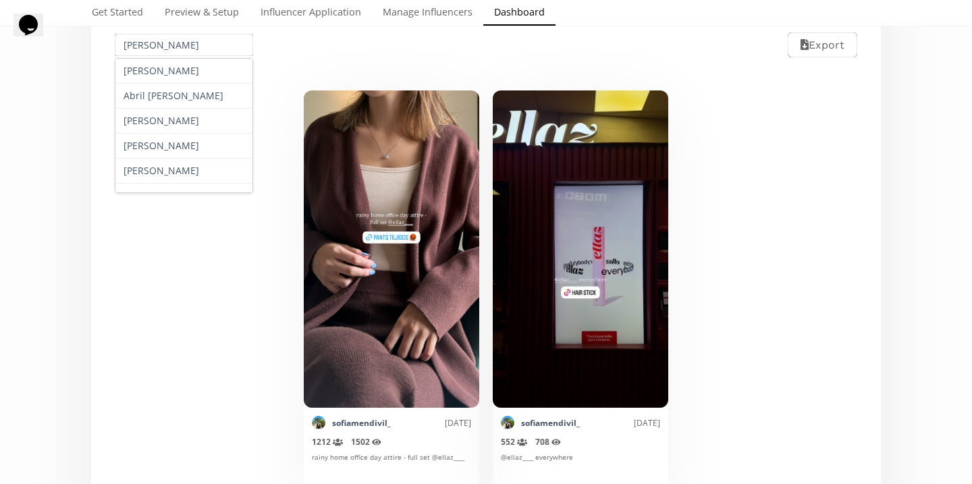
click at [219, 34] on input "Sofia Mendivil" at bounding box center [184, 45] width 142 height 26
paste input "8126640906"
click at [167, 41] on input "8126640906" at bounding box center [184, 45] width 142 height 26
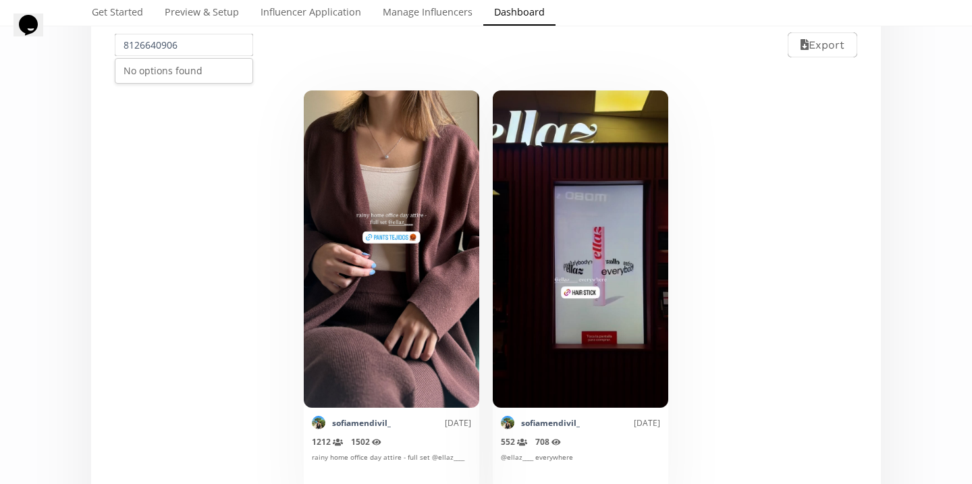
click at [167, 41] on input "8126640906" at bounding box center [184, 45] width 142 height 26
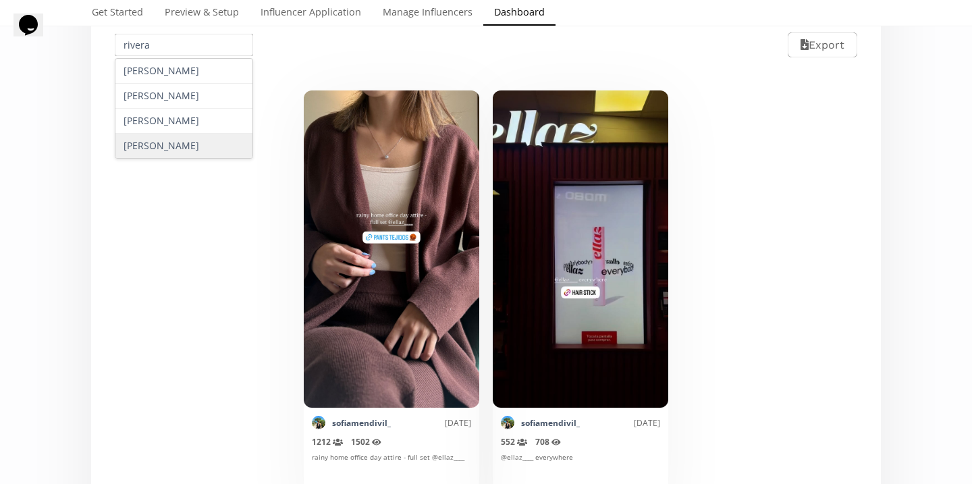
click at [188, 148] on div "Natalia Rivera" at bounding box center [183, 146] width 137 height 24
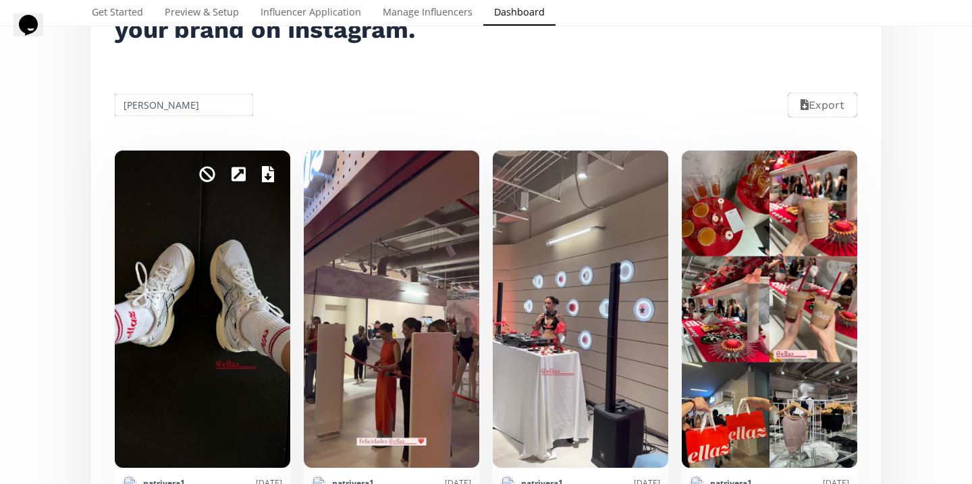
scroll to position [217, 0]
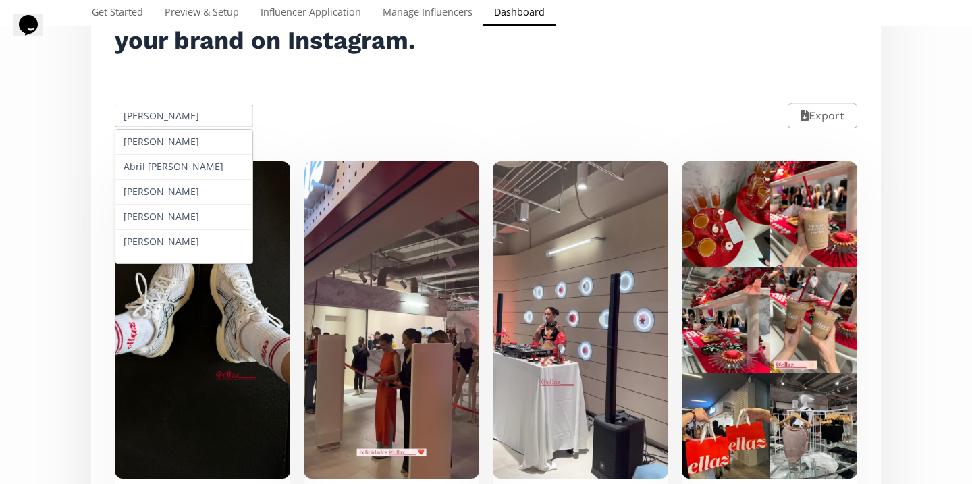
click at [146, 115] on input "Natalia Rivera" at bounding box center [184, 116] width 142 height 26
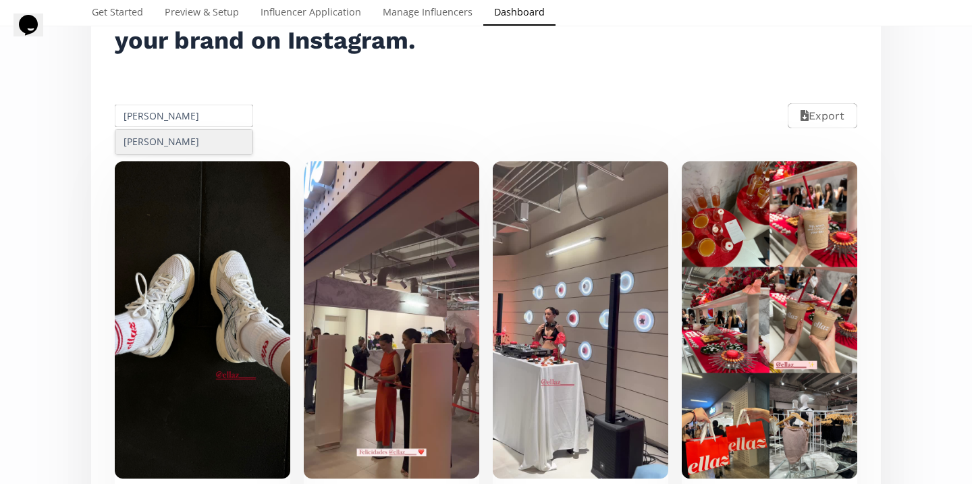
click at [174, 144] on div "Fernanda Rodriguez" at bounding box center [183, 142] width 137 height 24
type input "Fernanda Rodriguez"
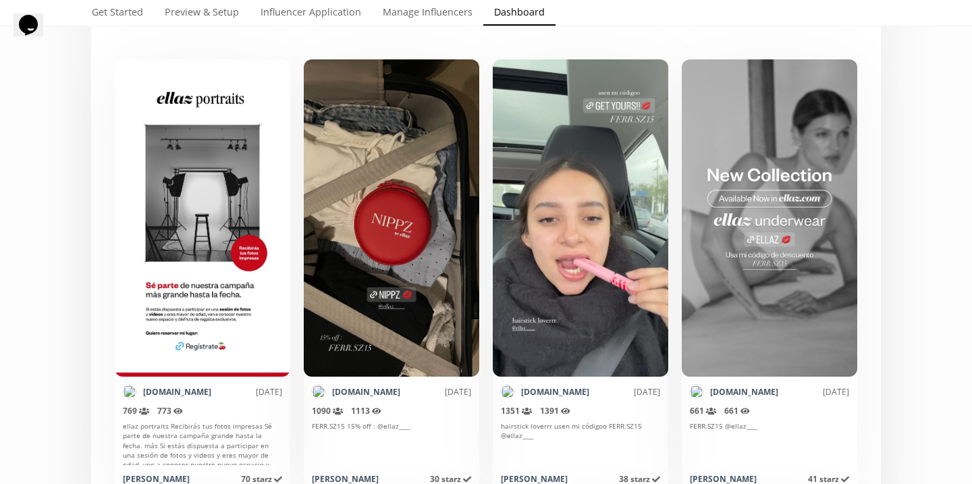
scroll to position [323, 0]
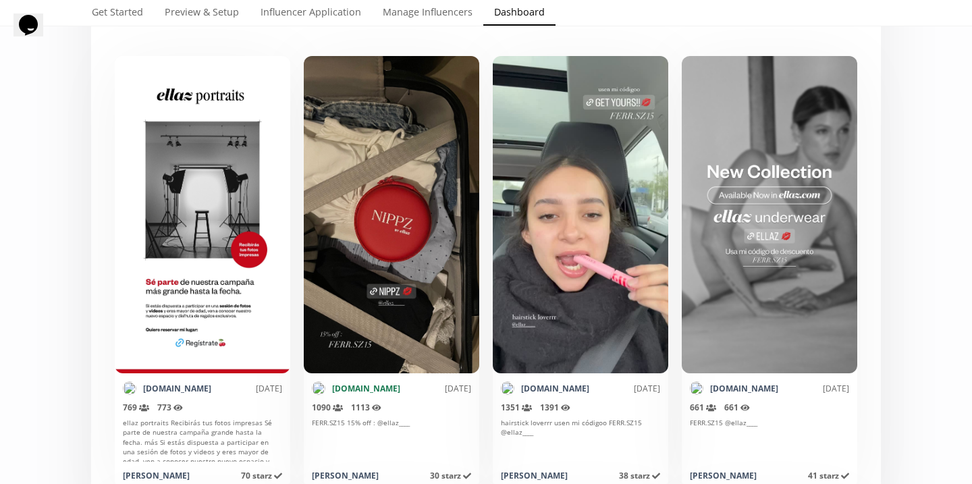
click at [345, 391] on link "ferr.sz" at bounding box center [366, 388] width 68 height 11
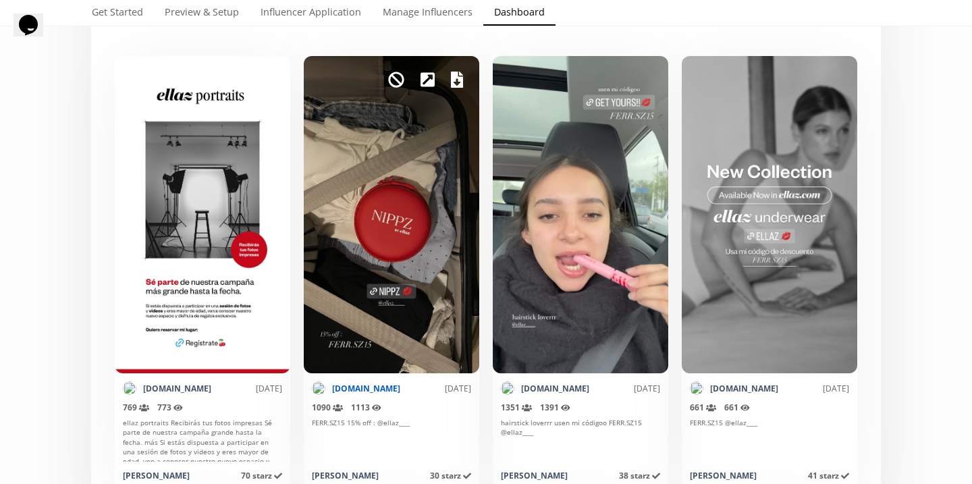
scroll to position [0, 0]
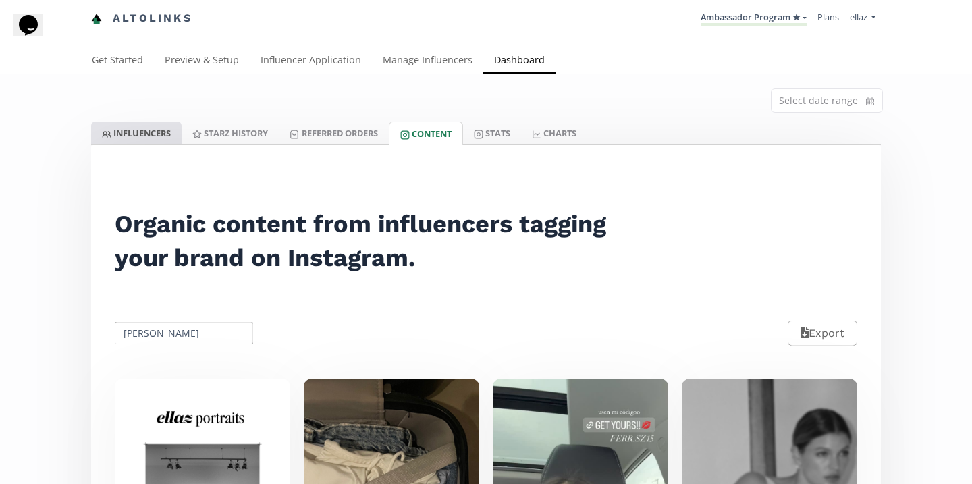
click at [167, 138] on link "INFLUENCERS" at bounding box center [136, 133] width 90 height 23
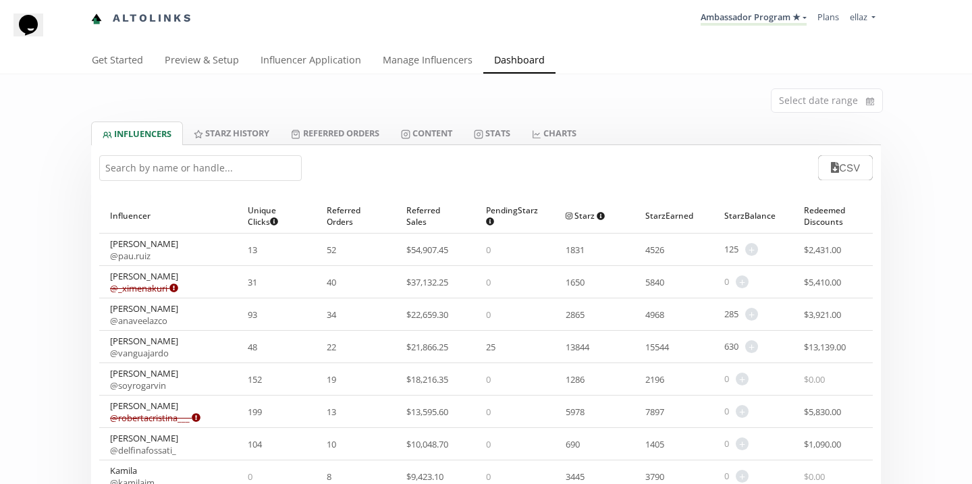
click at [178, 180] on input "text" at bounding box center [200, 168] width 203 height 26
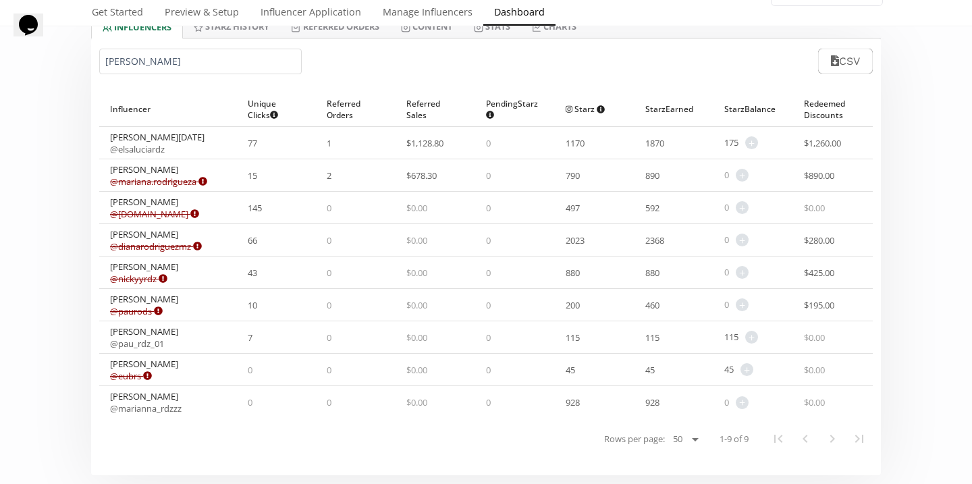
scroll to position [117, 0]
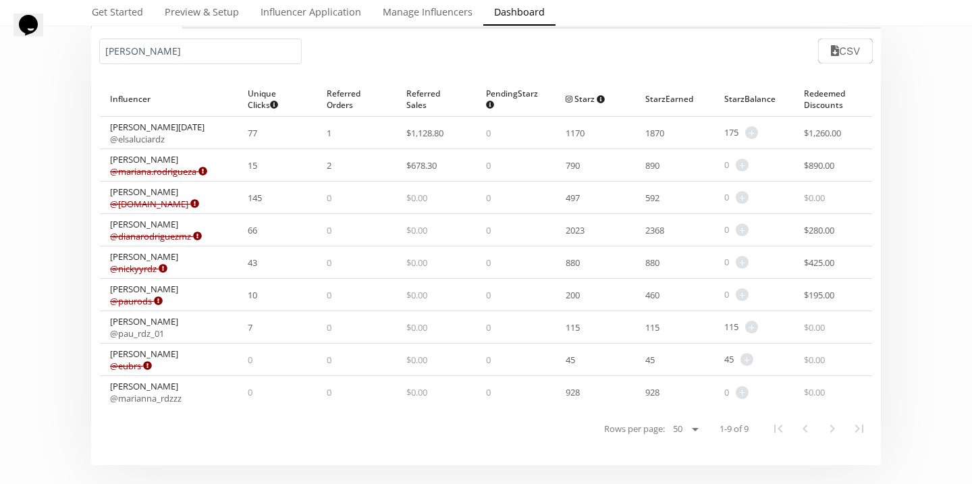
type input "rodriguez"
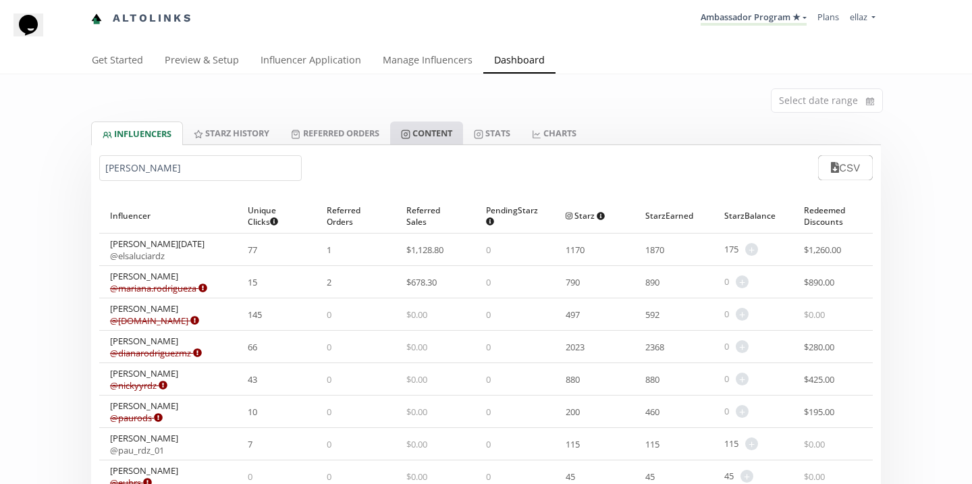
click at [433, 135] on link "Content" at bounding box center [426, 133] width 73 height 23
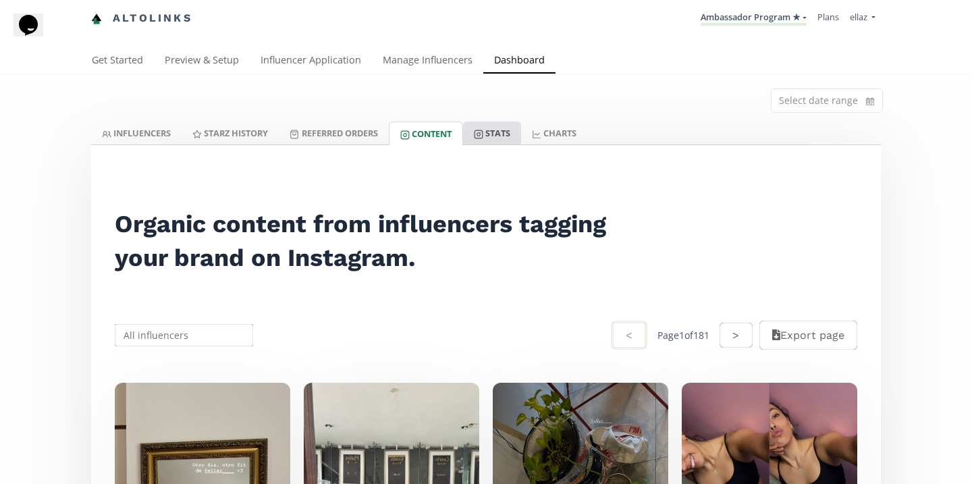
click at [507, 140] on link "Stats" at bounding box center [492, 133] width 58 height 23
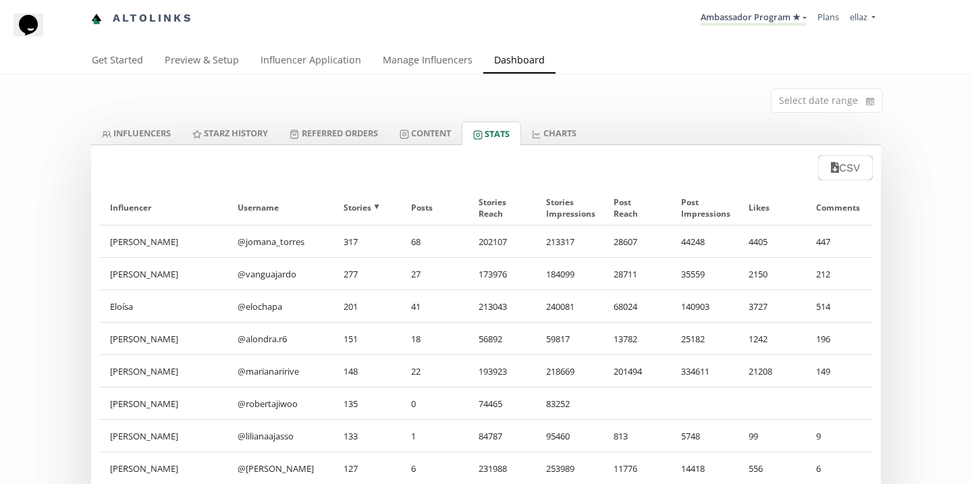
click at [404, 44] on div "Altolinks Ambassador Program ★ KINEDU MACRO INFLUENCERS (prog ventas) Ambassado…" at bounding box center [486, 24] width 972 height 48
click at [425, 59] on link "Manage Influencers" at bounding box center [427, 61] width 111 height 27
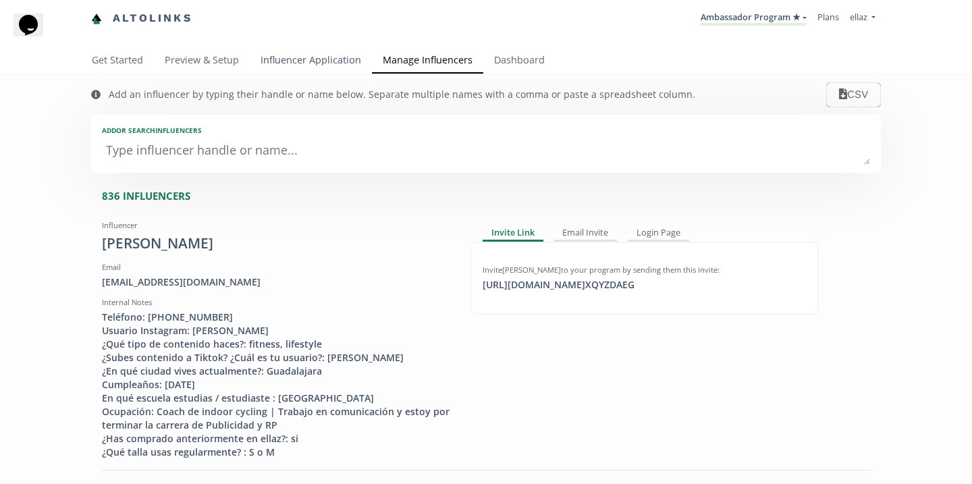
click at [316, 54] on link "Influencer Application" at bounding box center [311, 61] width 122 height 27
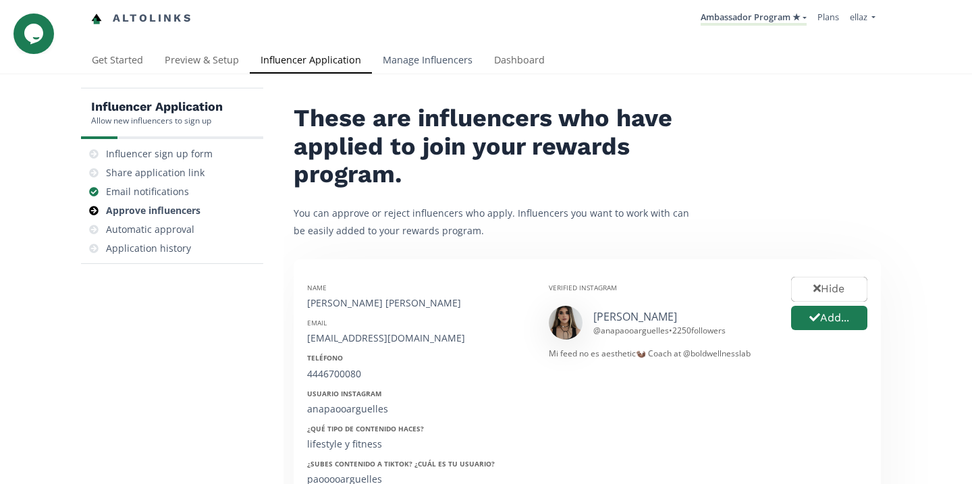
click at [407, 66] on link "Manage Influencers" at bounding box center [427, 61] width 111 height 27
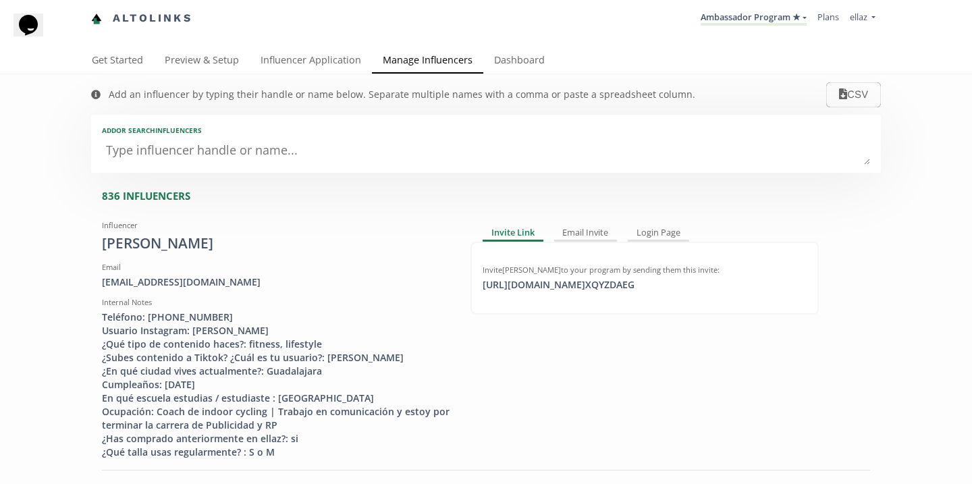
click at [238, 157] on textarea at bounding box center [486, 151] width 769 height 27
type textarea "an"
type input "an"
type input "AN"
type textarea "and"
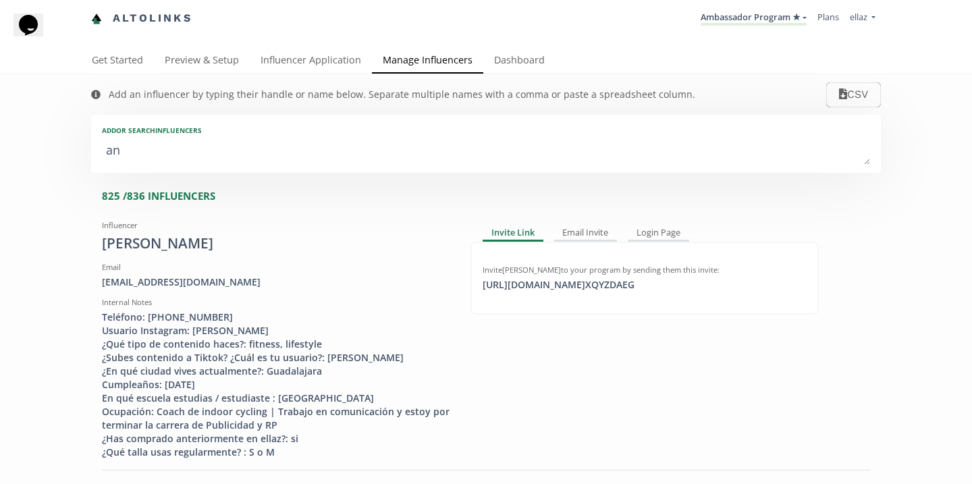
type input "and"
type input "AND"
type textarea "andr"
type input "andr"
type input "ANDR"
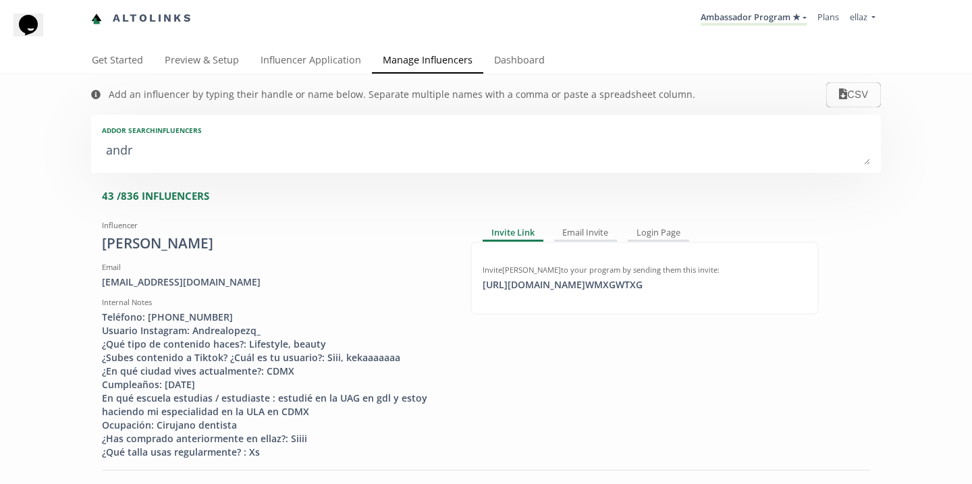
type textarea "andre"
type input "andre"
type input "ANDRE"
type textarea "andrea"
type input "andrea"
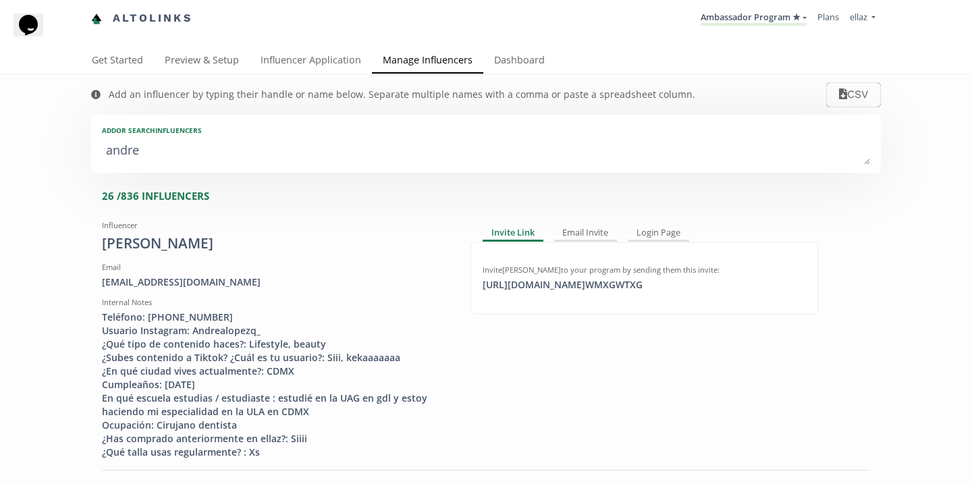
type input "ANDREA"
type textarea "andrea q"
type input "andrea q"
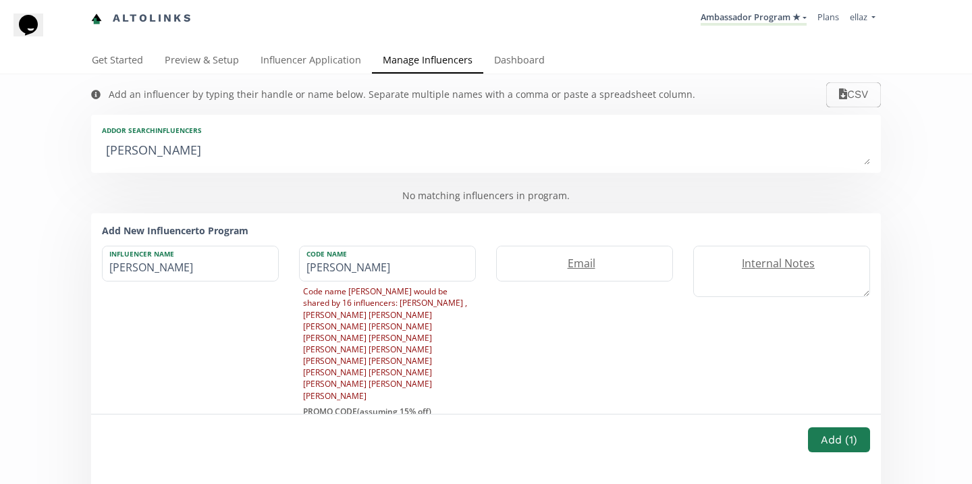
type textarea "andrea"
type input "andrea"
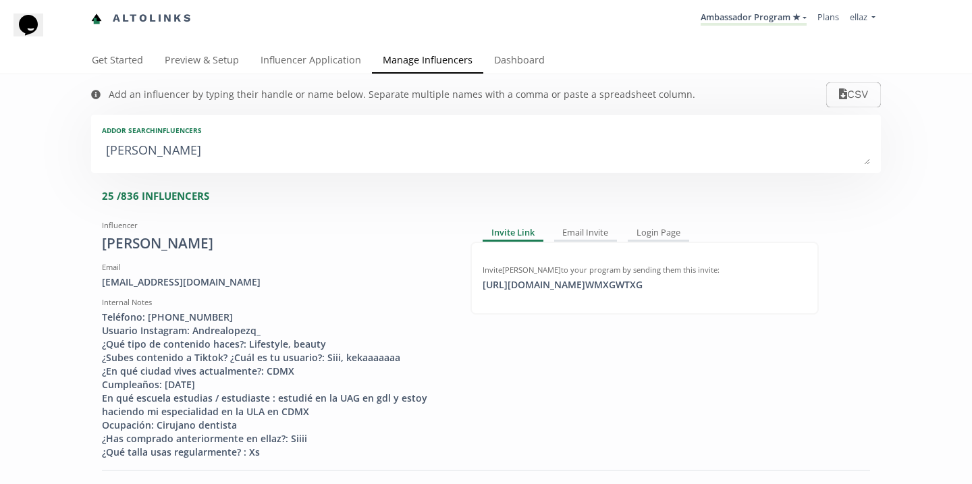
type textarea "andrea w"
type input "andrea w"
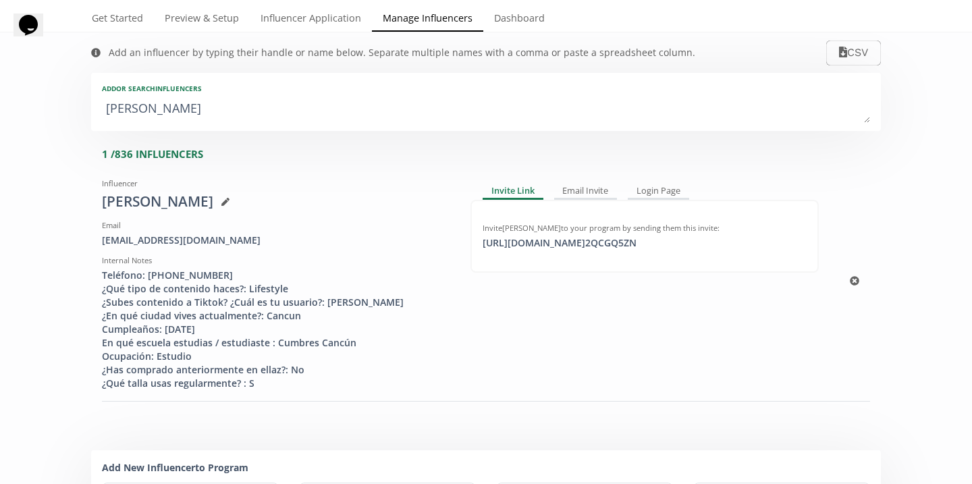
scroll to position [43, 0]
click at [571, 241] on div "https://app.altolinks.com/invite/ 2QCGQ5ZN copied" at bounding box center [560, 243] width 170 height 14
copy div "https://app.altolinks.com/invite/ 2QCGQ5ZN"
click at [348, 103] on textarea "andrea w" at bounding box center [486, 108] width 769 height 27
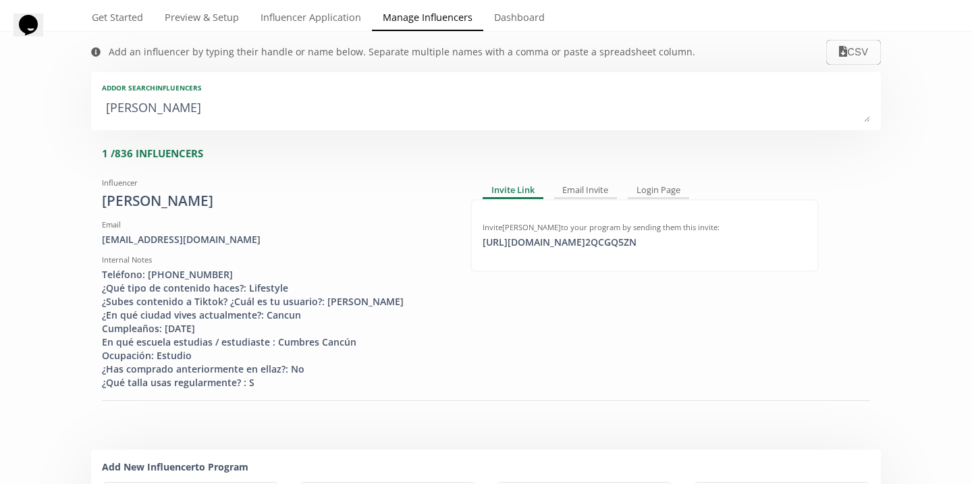
click at [348, 103] on textarea "andrea w" at bounding box center [486, 108] width 769 height 27
type textarea "is"
type input "is"
type input "IS"
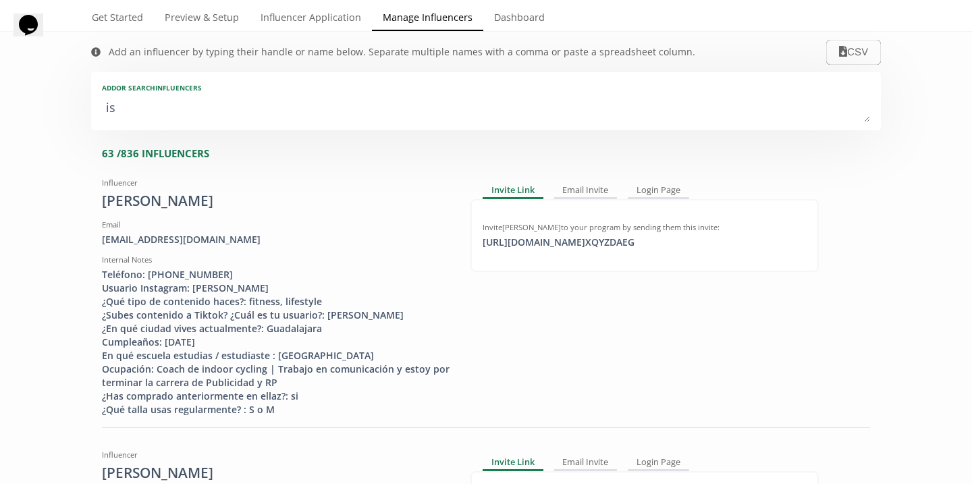
type textarea "isa"
type input "isa"
type input "ISA"
type textarea "isab"
type input "isab"
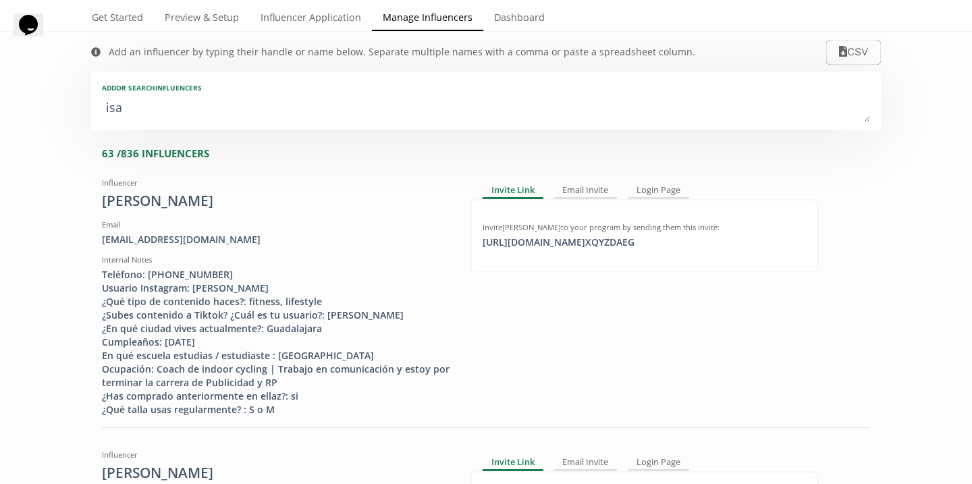
type input "ISAB"
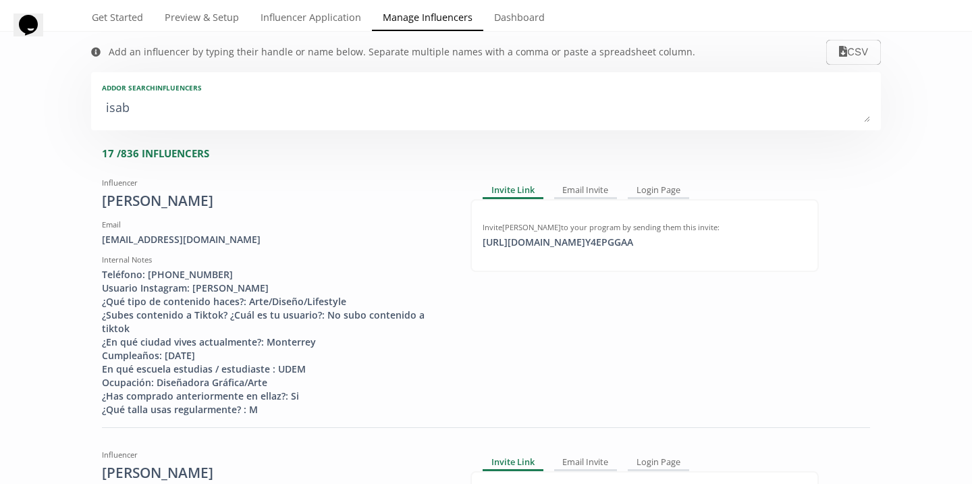
type textarea "isabe"
type input "isabe"
type input "ISABE"
type textarea "isabel"
type input "isabel"
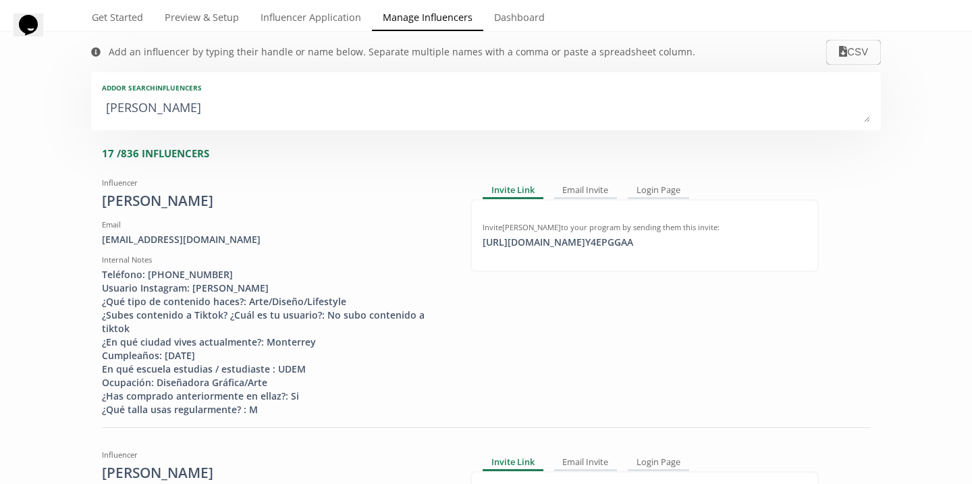
type input "ISABEL"
type textarea "isabell"
type input "isabell"
type input "ISABELL"
type textarea "isabella"
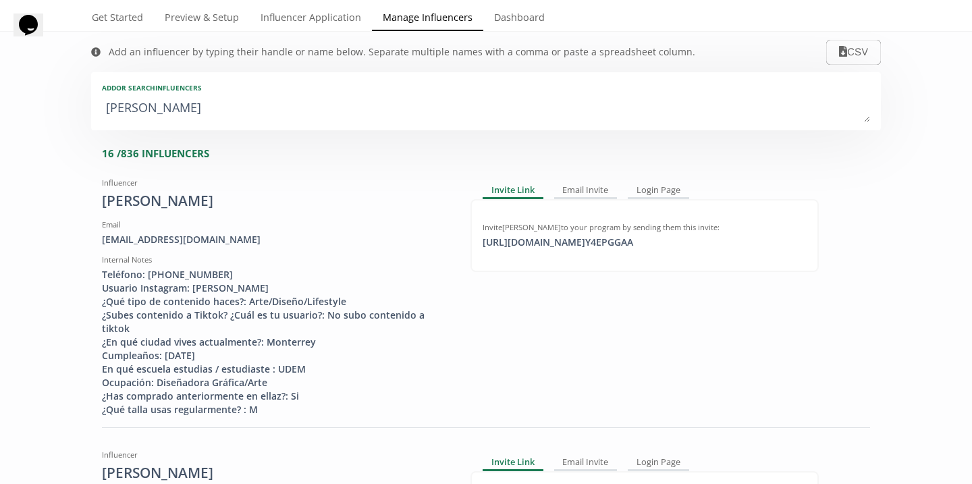
type input "isabella"
type input "ISABELLA"
type textarea "isabella r"
type input "isabella r"
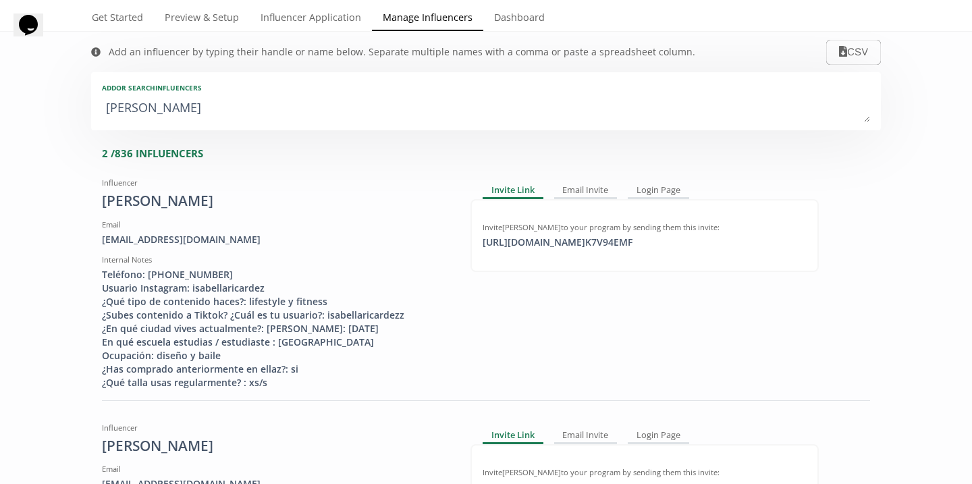
type textarea "isabella re"
type input "isabella re"
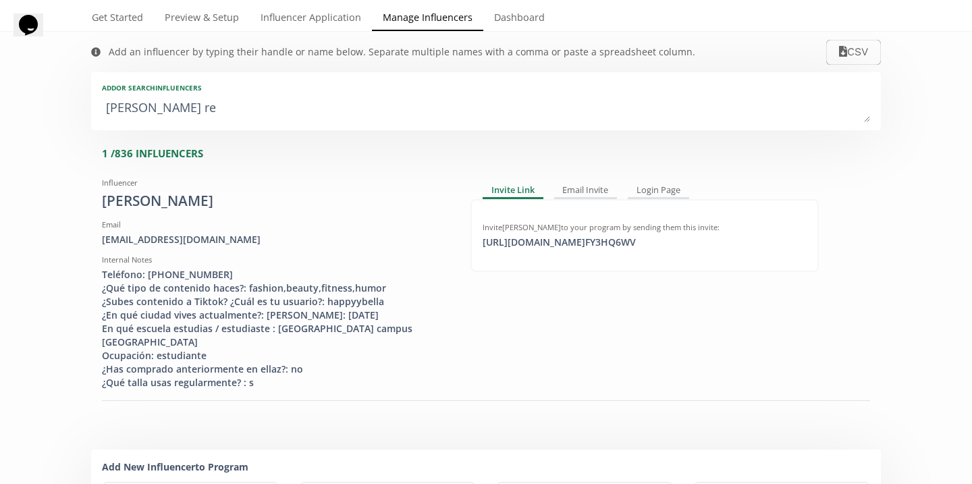
type textarea "isabella ren"
type input "isabella ren"
type textarea "isabella ren"
click at [290, 23] on link "Influencer Application" at bounding box center [311, 18] width 122 height 27
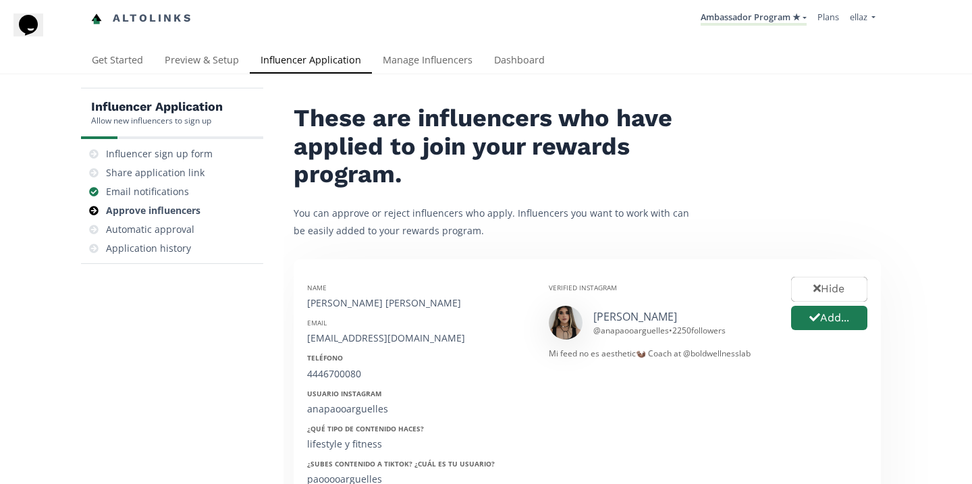
click at [528, 46] on div "Altolinks Ambassador Program ★ KINEDU MACRO INFLUENCERS (prog ventas) Ambassado…" at bounding box center [486, 24] width 972 height 48
click at [533, 55] on link "Dashboard" at bounding box center [520, 61] width 72 height 27
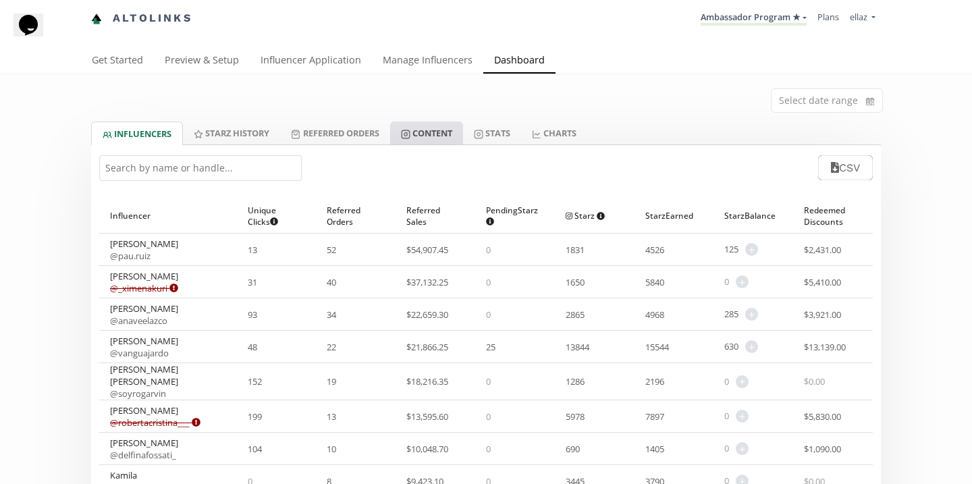
click at [443, 140] on link "Content" at bounding box center [426, 133] width 73 height 23
